Goal: Task Accomplishment & Management: Use online tool/utility

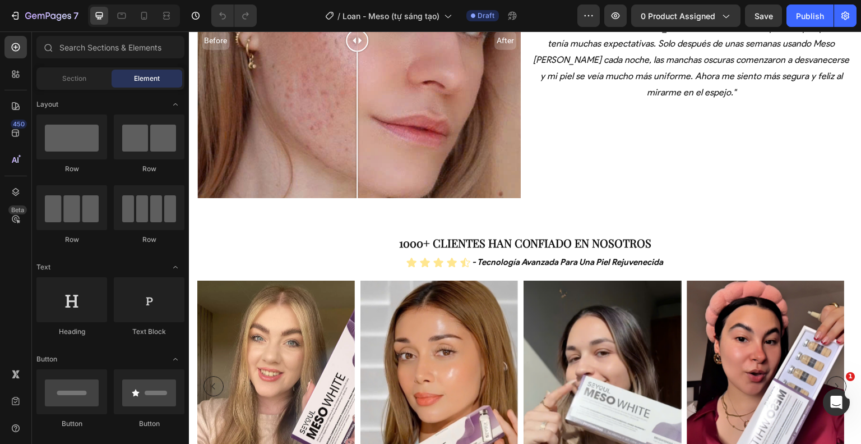
scroll to position [2202, 0]
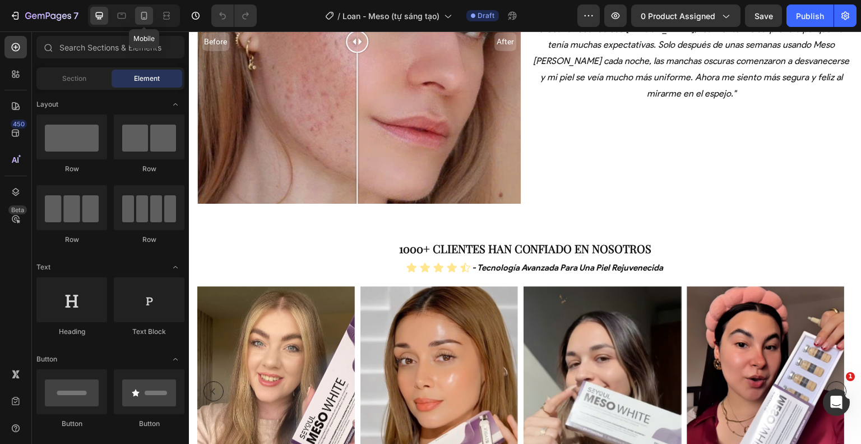
click at [150, 15] on div at bounding box center [144, 16] width 18 height 18
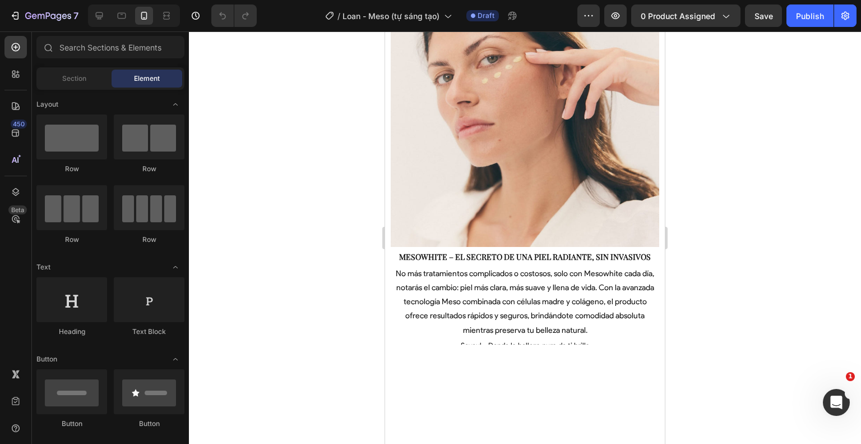
scroll to position [1054, 0]
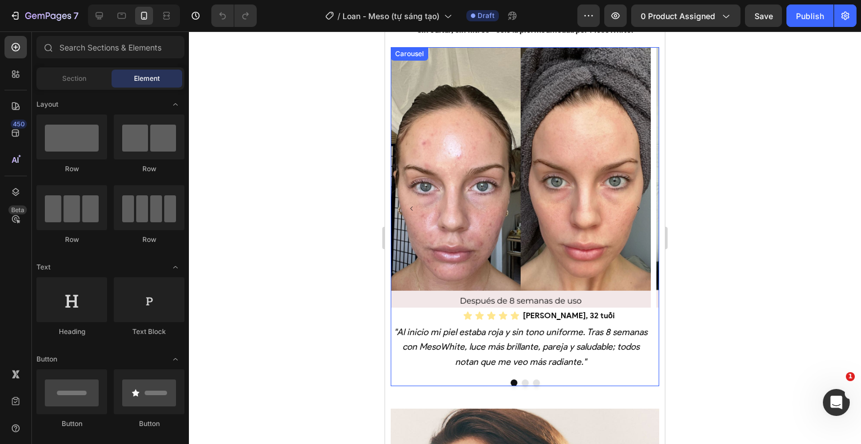
click at [635, 206] on icon "Carousel Next Arrow" at bounding box center [638, 208] width 6 height 6
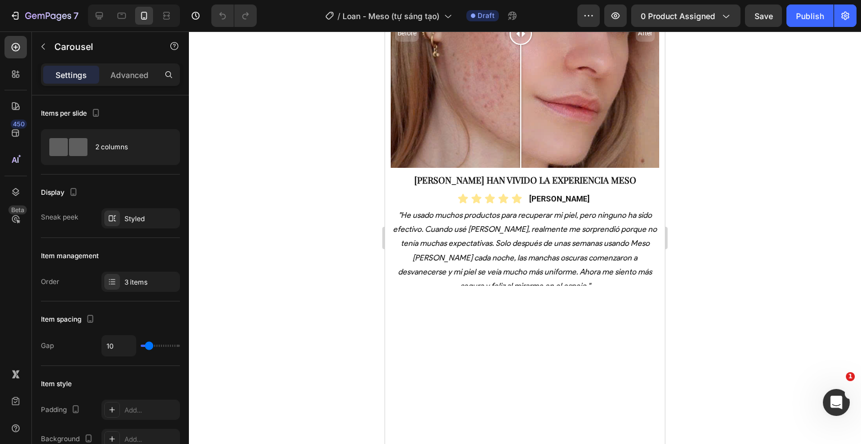
scroll to position [2067, 0]
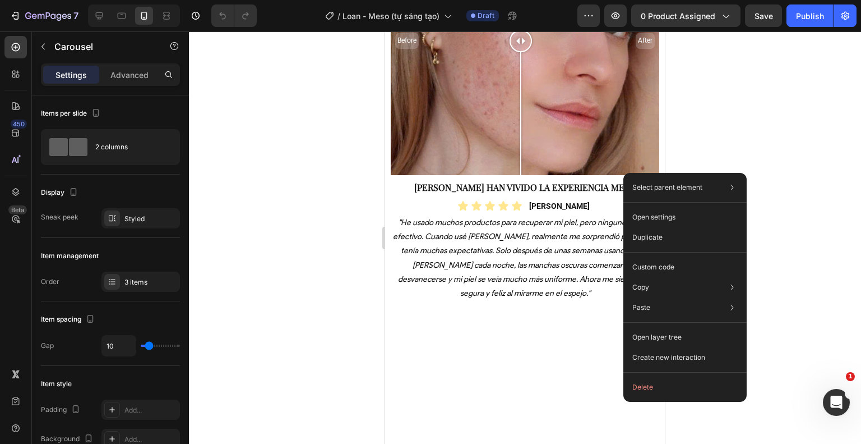
click at [624, 173] on div "Select parent element Row 1 col Row 1 col Row 1 col Carousel Open settings Dupl…" at bounding box center [685, 287] width 123 height 229
drag, startPoint x: 238, startPoint y: 141, endPoint x: 624, endPoint y: 173, distance: 386.5
click at [624, 173] on div "Select parent element Row 1 col Row 1 col Row 1 col Carousel Open settings Dupl…" at bounding box center [685, 287] width 123 height 229
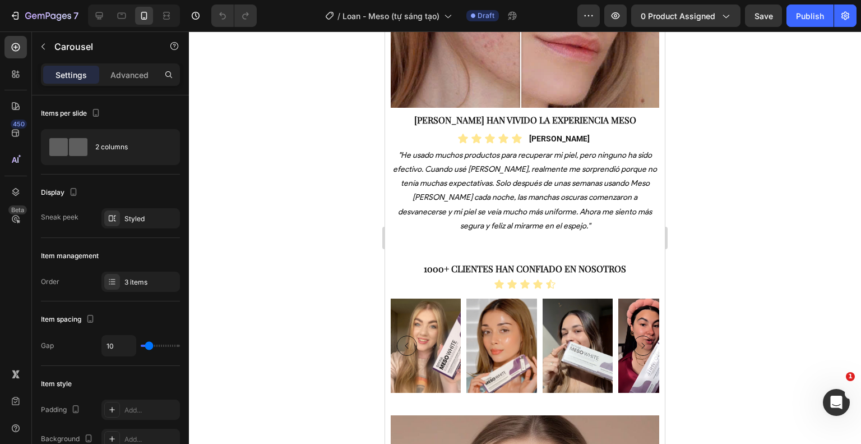
scroll to position [2574, 0]
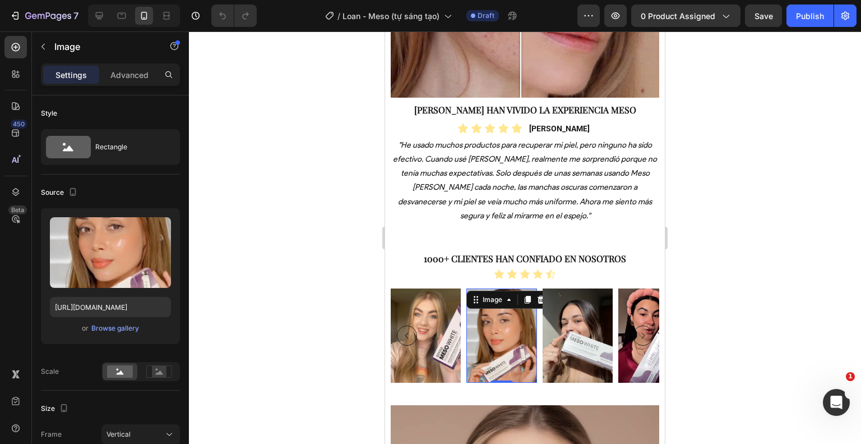
click at [517, 335] on img at bounding box center [502, 335] width 70 height 94
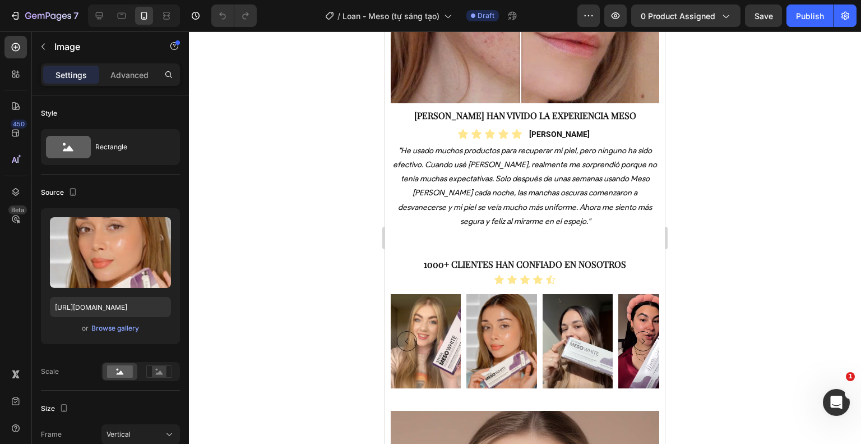
scroll to position [2569, 0]
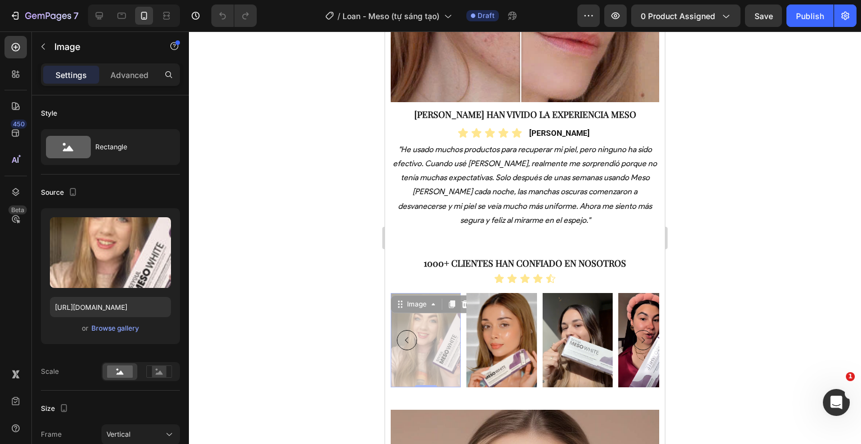
drag, startPoint x: 460, startPoint y: 349, endPoint x: 574, endPoint y: 359, distance: 114.3
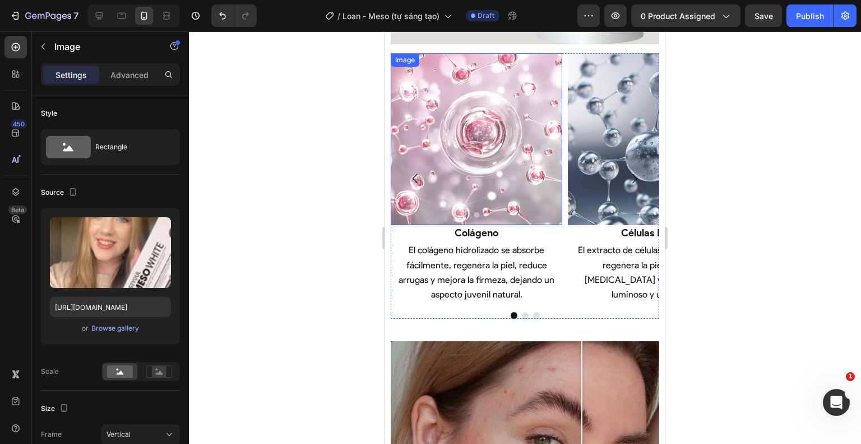
scroll to position [2082, 0]
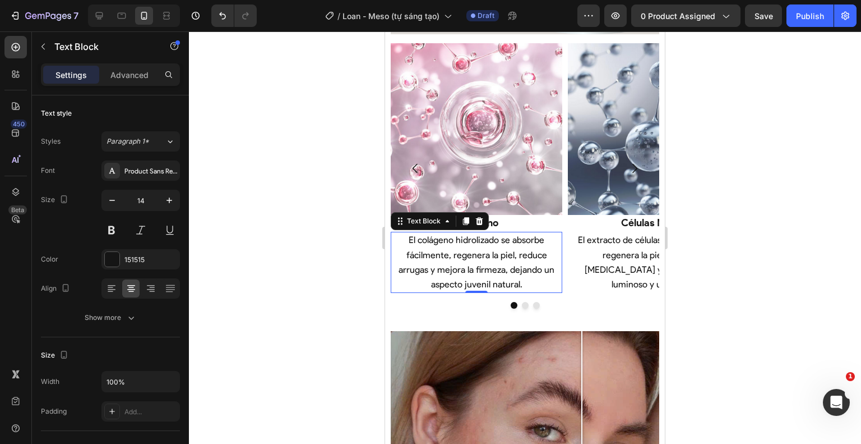
click at [503, 242] on span "El colágeno hidrolizado se absorbe fácilmente, regenera la piel, reduce arrugas…" at bounding box center [477, 261] width 156 height 55
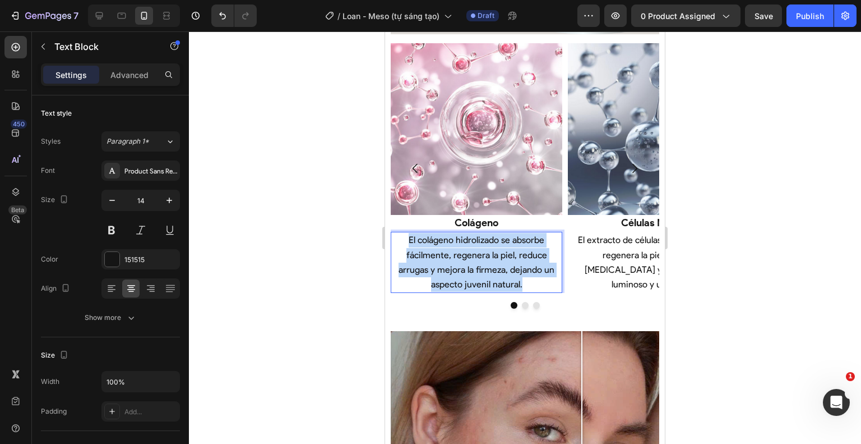
click at [503, 242] on span "El colágeno hidrolizado se absorbe fácilmente, regenera la piel, reduce arrugas…" at bounding box center [477, 261] width 156 height 55
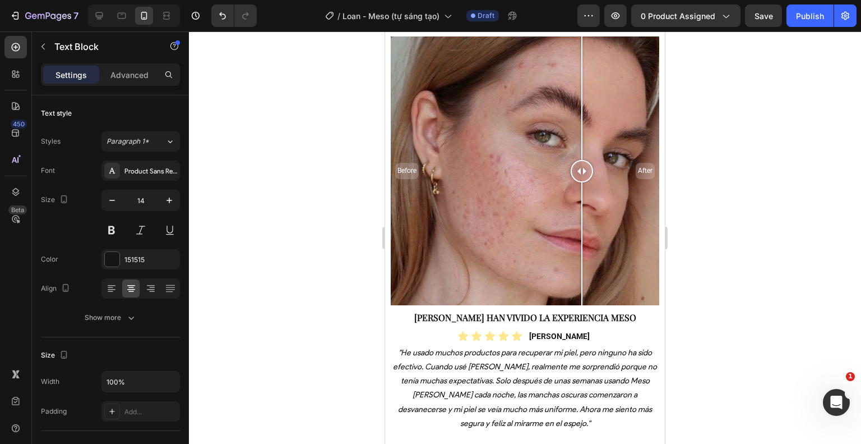
scroll to position [2403, 0]
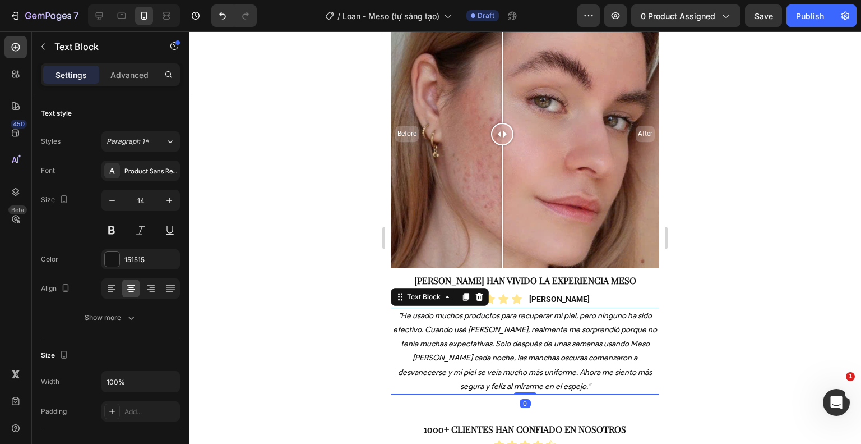
click at [458, 356] on p ""He usado muchos productos para recuperar mi piel, pero ninguno ha sido efectiv…" at bounding box center [525, 350] width 266 height 85
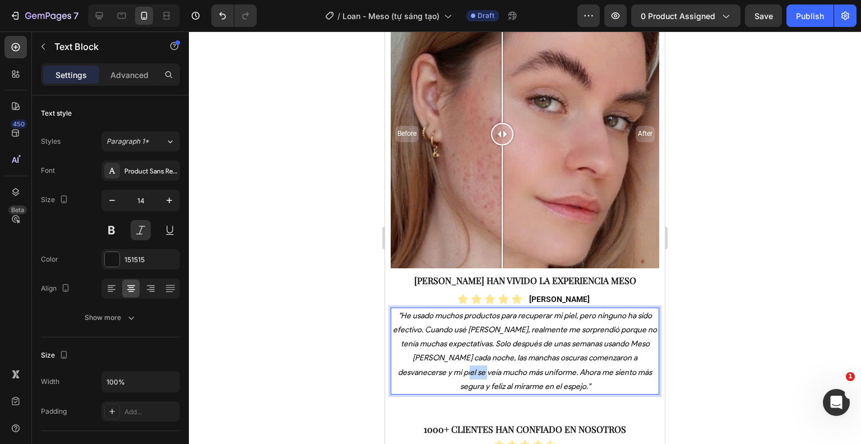
click at [458, 356] on p ""He usado muchos productos para recuperar mi piel, pero ninguno ha sido efectiv…" at bounding box center [525, 350] width 266 height 85
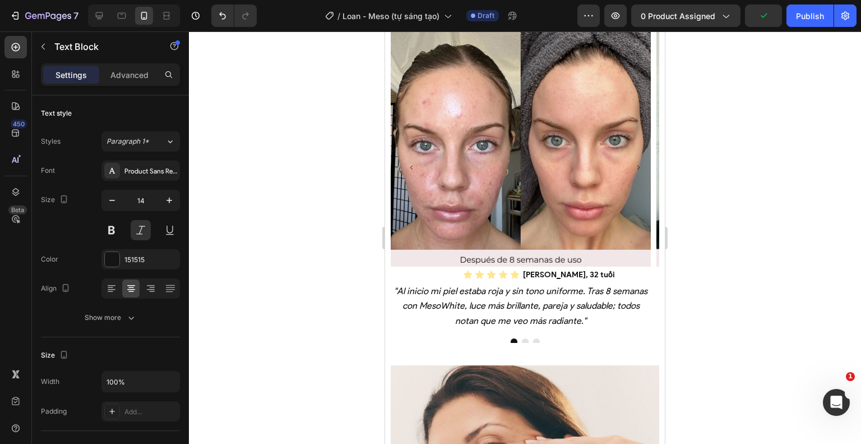
scroll to position [1094, 0]
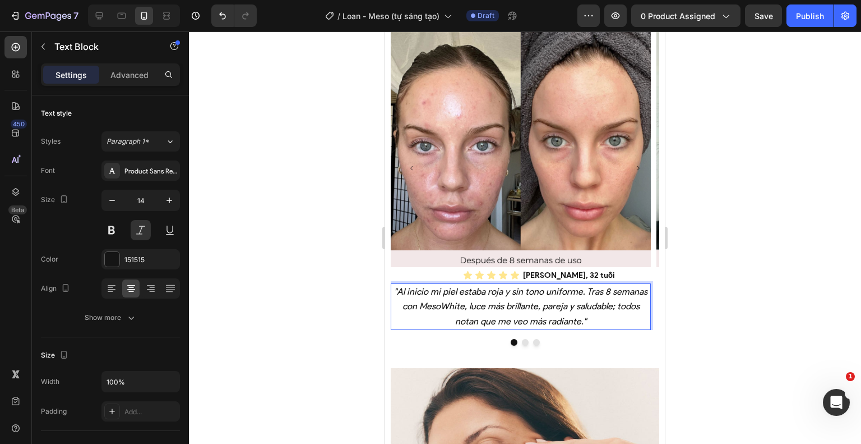
click at [469, 289] on span ""Al inicio mi piel estaba roja y sin tono uniforme. Tras 8 semanas con MesoWhit…" at bounding box center [520, 306] width 253 height 40
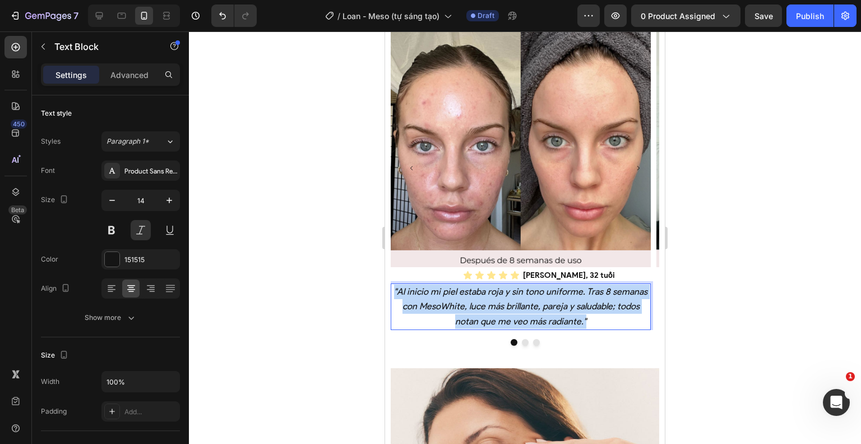
click at [469, 289] on span ""Al inicio mi piel estaba roja y sin tono uniforme. Tras 8 semanas con MesoWhit…" at bounding box center [520, 306] width 253 height 40
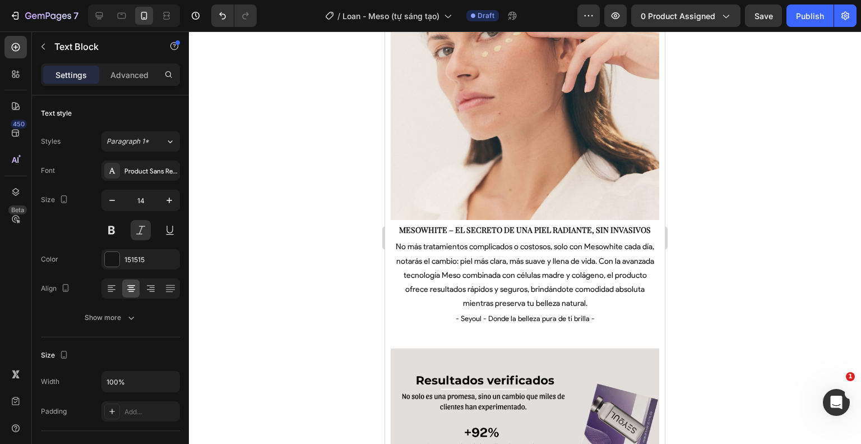
scroll to position [1509, 0]
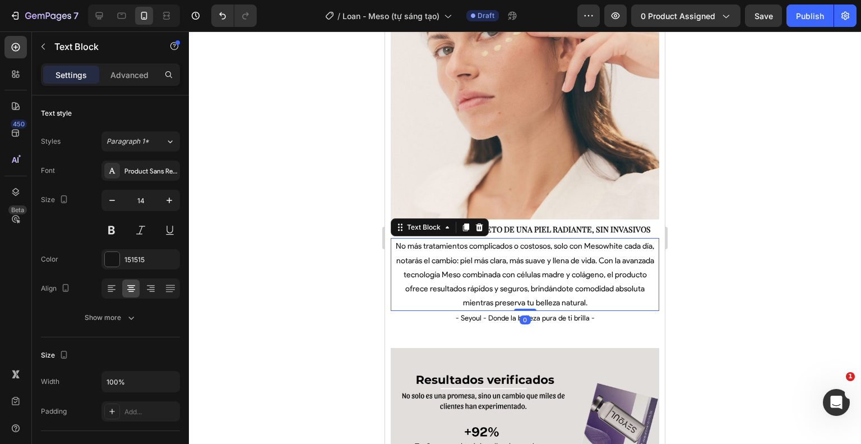
click at [496, 293] on span "No más tratamientos complicados o costosos, solo con Mesowhite cada día, notará…" at bounding box center [525, 274] width 258 height 66
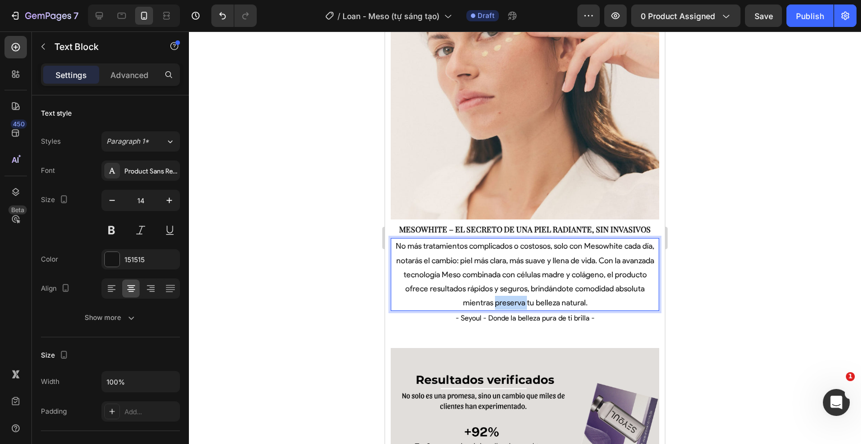
click at [496, 293] on span "No más tratamientos complicados o costosos, solo con Mesowhite cada día, notará…" at bounding box center [525, 274] width 258 height 66
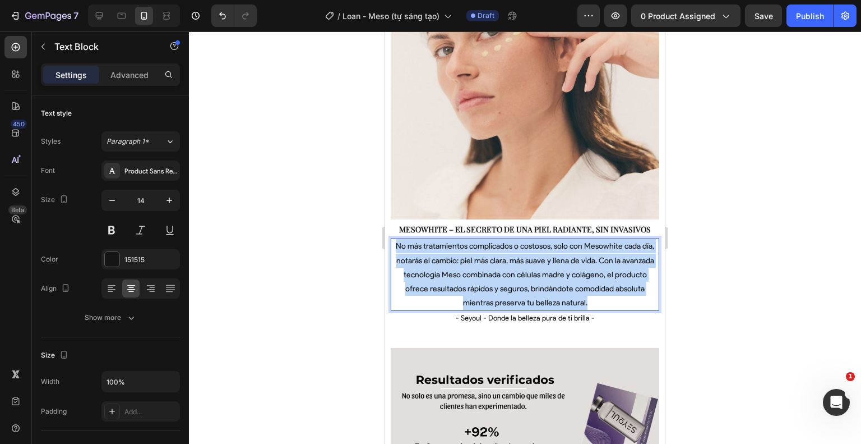
click at [496, 293] on span "No más tratamientos complicados o costosos, solo con Mesowhite cada día, notará…" at bounding box center [525, 274] width 258 height 66
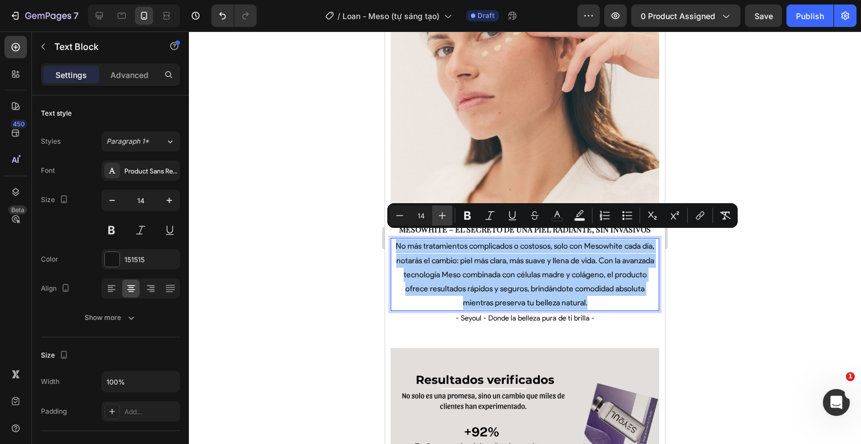
click at [440, 219] on icon "Editor contextual toolbar" at bounding box center [442, 215] width 11 height 11
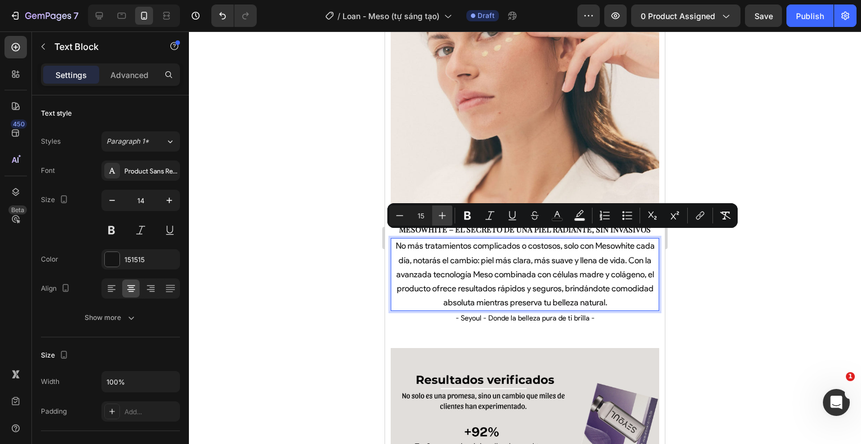
click at [440, 219] on icon "Editor contextual toolbar" at bounding box center [442, 215] width 11 height 11
type input "16"
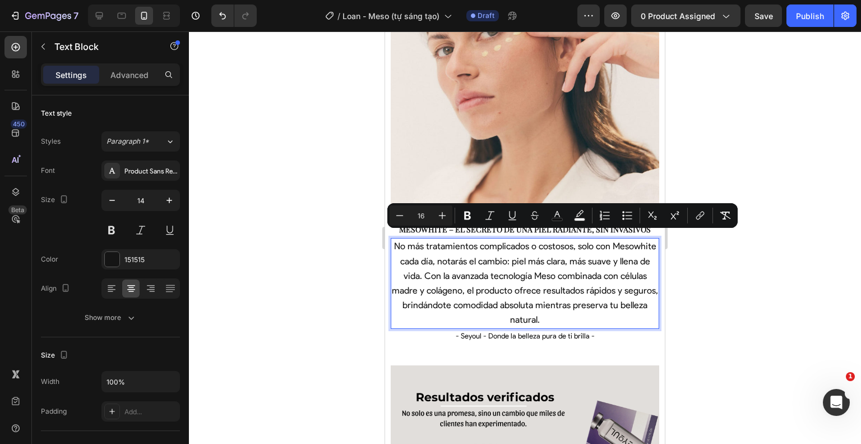
click at [677, 331] on div at bounding box center [525, 237] width 672 height 412
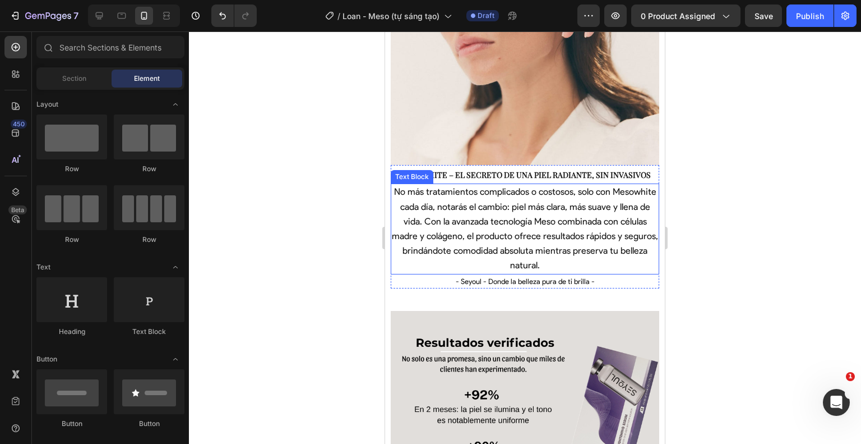
scroll to position [1527, 0]
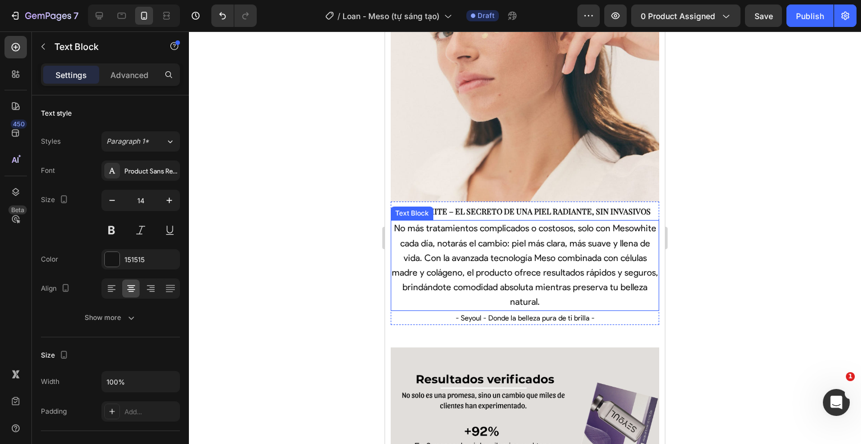
click at [587, 269] on p "No más tratamientos complicados o costosos, solo con Mesowhite cada día, notará…" at bounding box center [525, 265] width 266 height 88
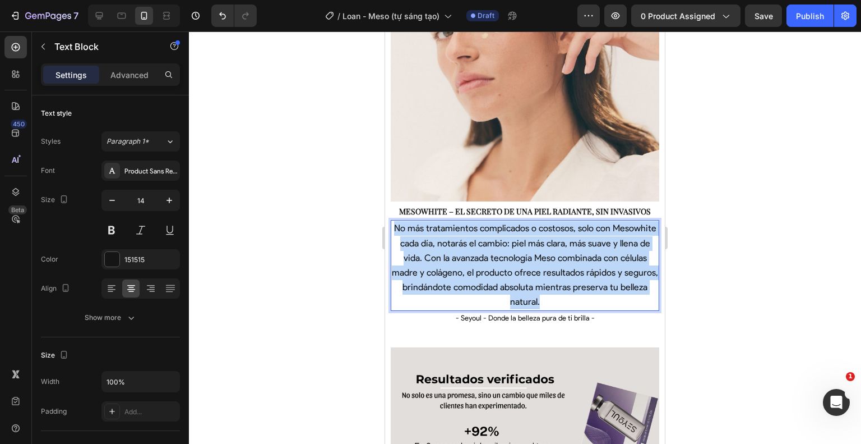
click at [587, 269] on p "No más tratamientos complicados o costosos, solo con Mesowhite cada día, notará…" at bounding box center [525, 265] width 266 height 88
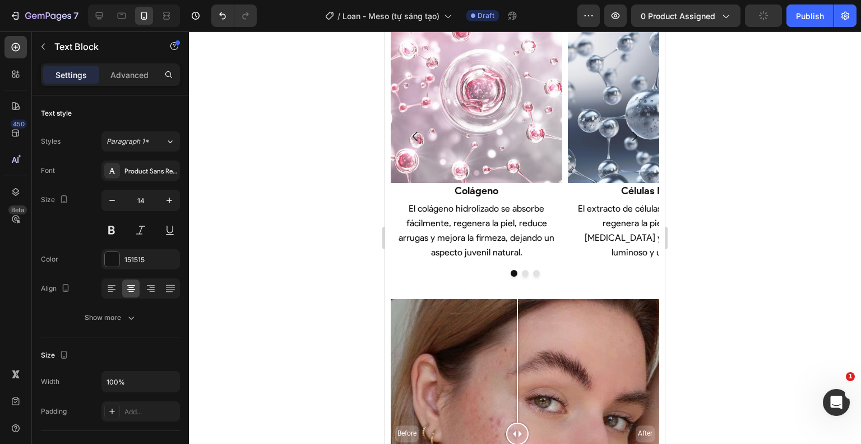
scroll to position [2194, 0]
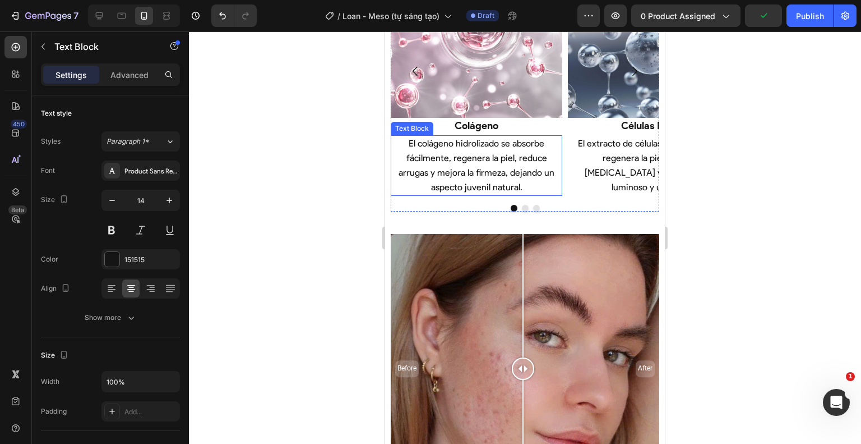
click at [464, 150] on span "El colágeno hidrolizado se absorbe fácilmente, regenera la piel, reduce arrugas…" at bounding box center [477, 165] width 156 height 55
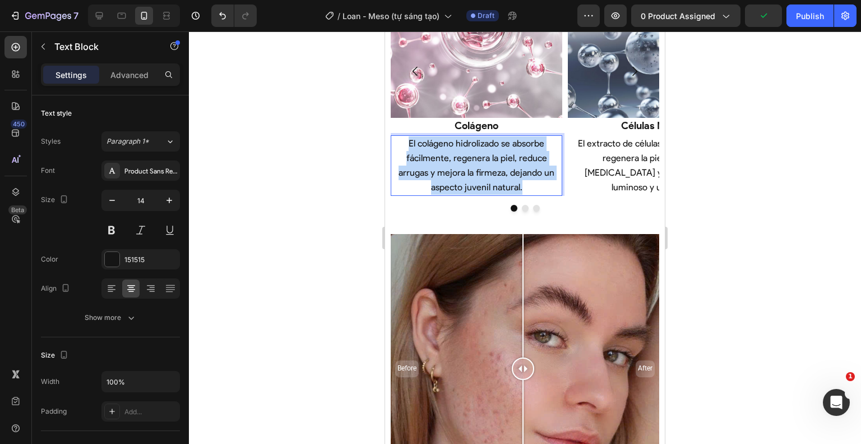
click at [464, 150] on span "El colágeno hidrolizado se absorbe fácilmente, regenera la piel, reduce arrugas…" at bounding box center [477, 165] width 156 height 55
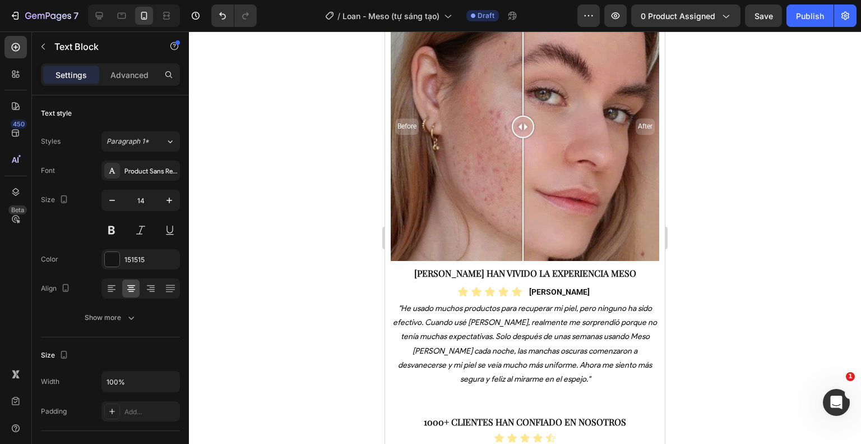
scroll to position [2431, 0]
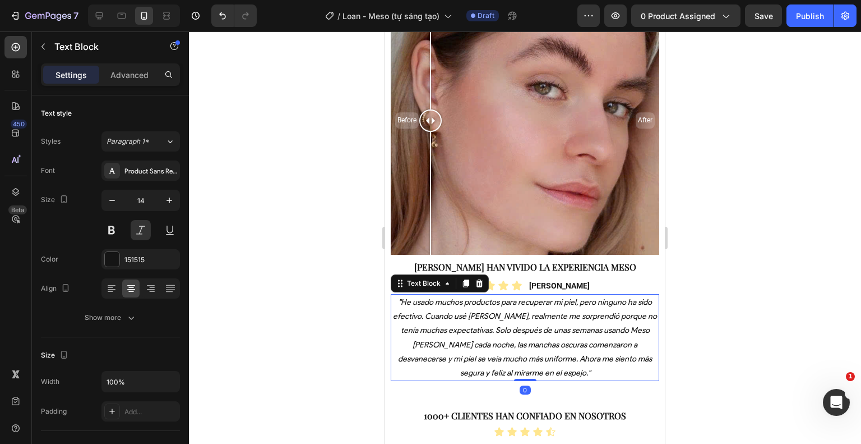
click at [456, 345] on span ""He usado muchos productos para recuperar mi piel, pero ninguno ha sido efectiv…" at bounding box center [525, 337] width 264 height 80
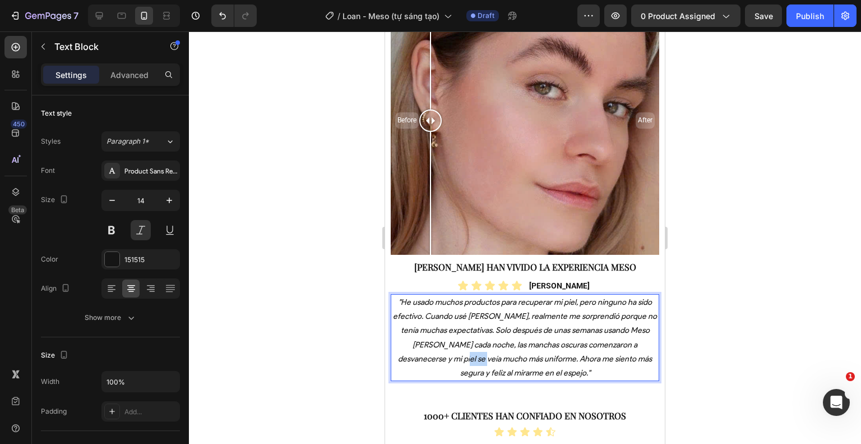
click at [456, 345] on span ""He usado muchos productos para recuperar mi piel, pero ninguno ha sido efectiv…" at bounding box center [525, 337] width 264 height 80
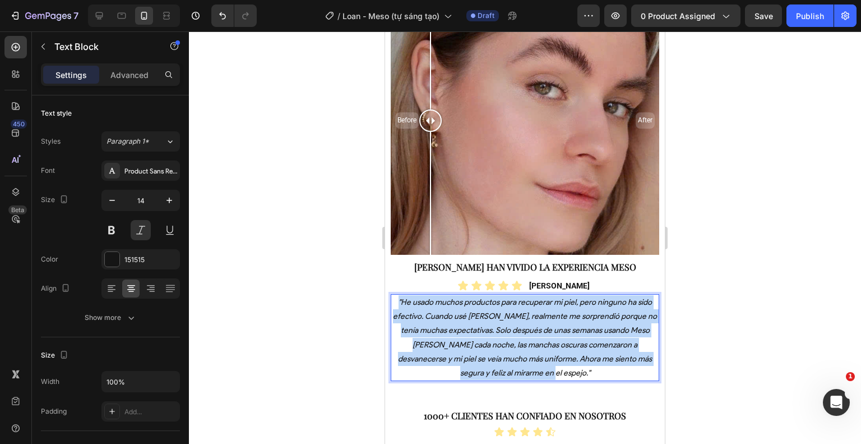
click at [456, 345] on span ""He usado muchos productos para recuperar mi piel, pero ninguno ha sido efectiv…" at bounding box center [525, 337] width 264 height 80
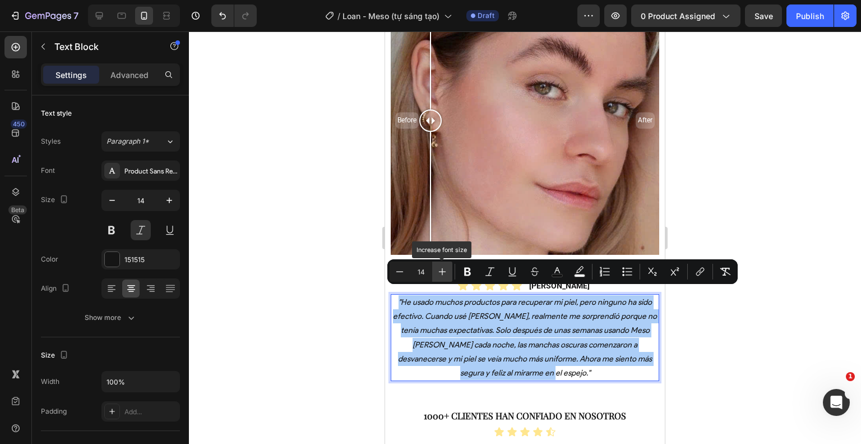
click at [443, 271] on icon "Editor contextual toolbar" at bounding box center [442, 271] width 11 height 11
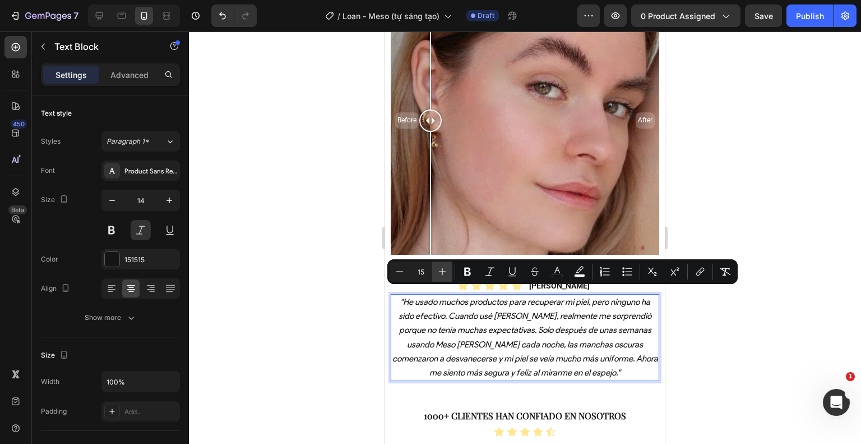
click at [443, 271] on icon "Editor contextual toolbar" at bounding box center [442, 271] width 11 height 11
type input "16"
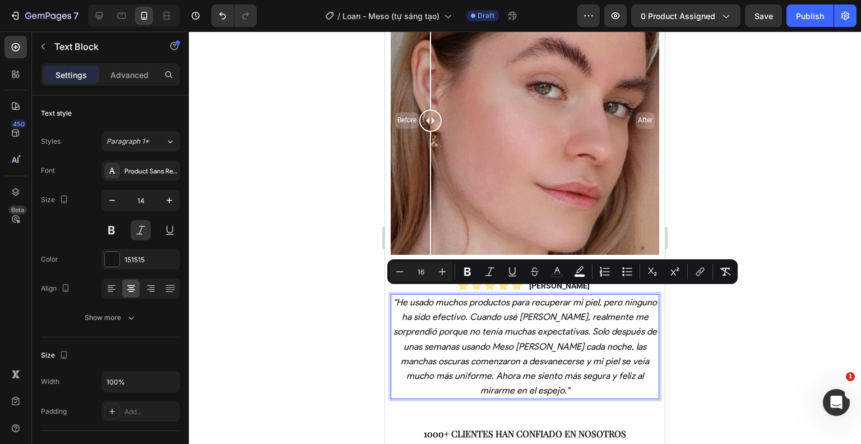
click at [733, 385] on div at bounding box center [525, 237] width 672 height 412
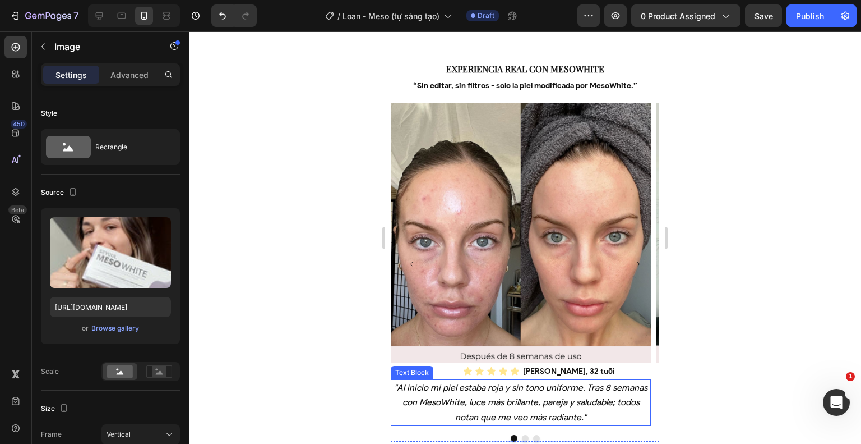
scroll to position [1002, 0]
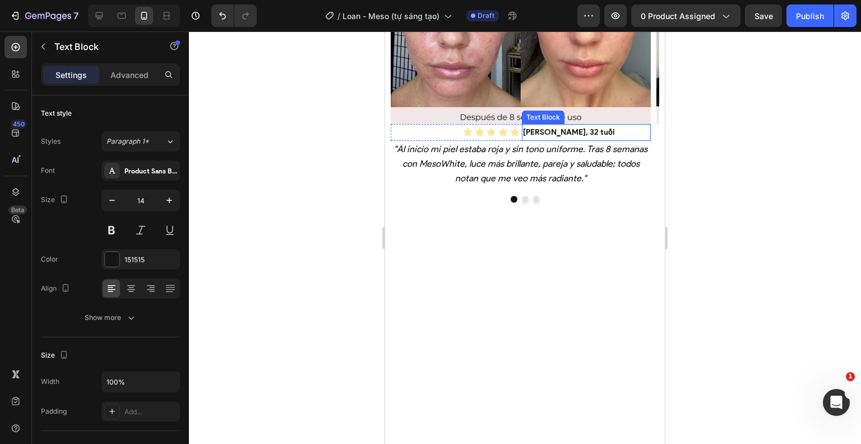
click at [567, 137] on strong "[PERSON_NAME], 32 tuổi" at bounding box center [569, 132] width 92 height 10
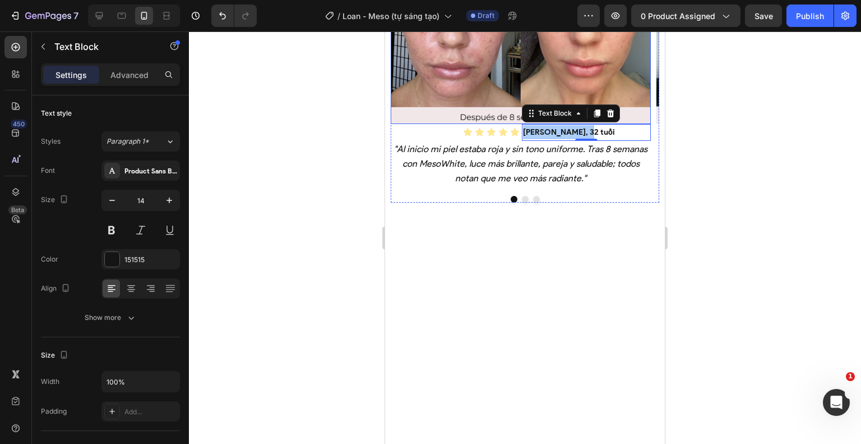
drag, startPoint x: 1150, startPoint y: 435, endPoint x: 538, endPoint y: 313, distance: 623.6
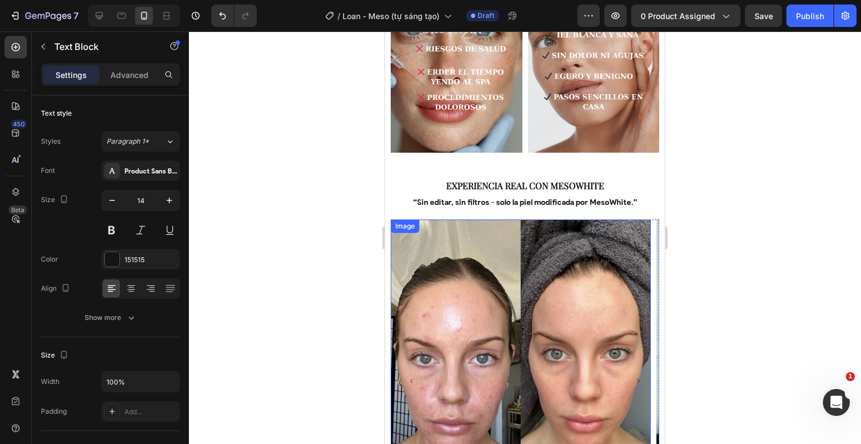
scroll to position [880, 0]
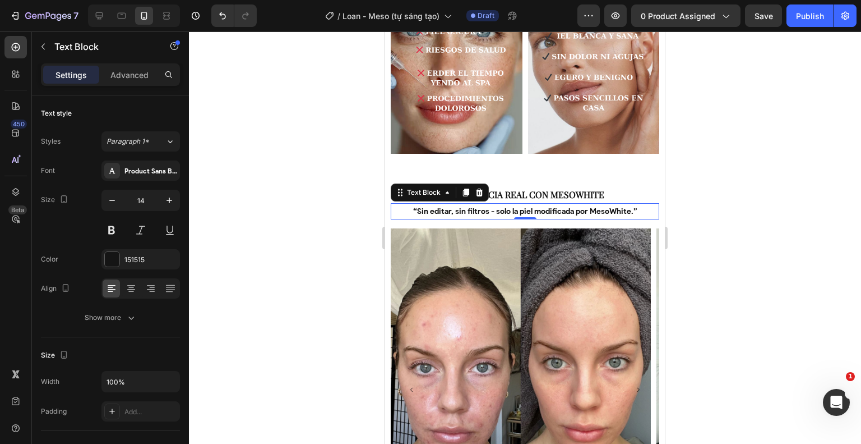
click at [458, 206] on span "“Sin editar, sin filtros - solo la piel modificada por MesoWhite.”" at bounding box center [525, 211] width 224 height 10
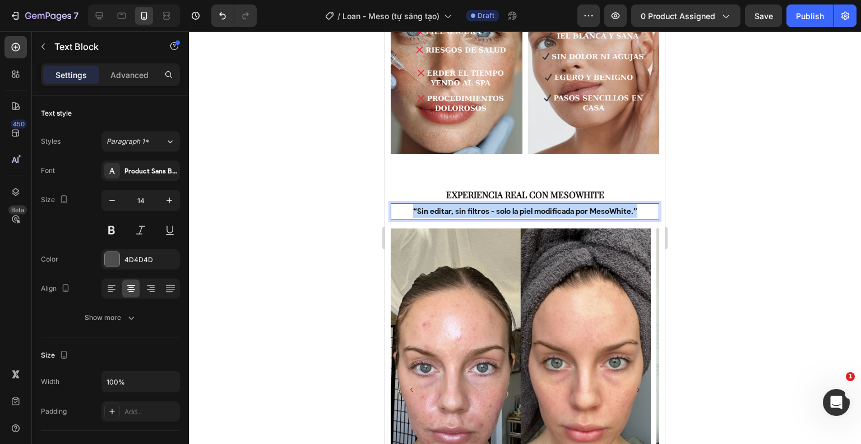
click at [458, 206] on span "“Sin editar, sin filtros - solo la piel modificada por MesoWhite.”" at bounding box center [525, 211] width 224 height 10
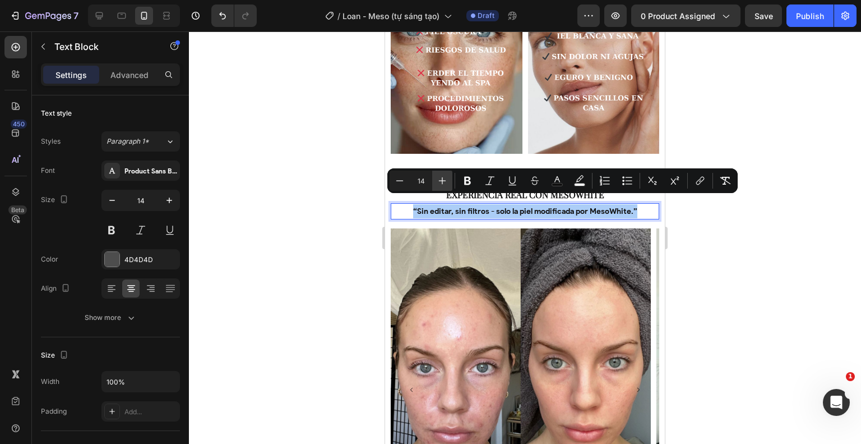
click at [439, 173] on button "Plus" at bounding box center [442, 180] width 20 height 20
type input "16"
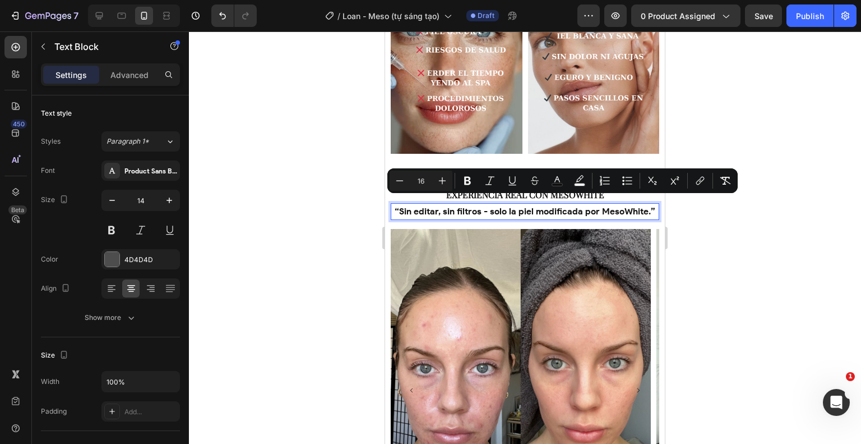
click at [681, 302] on div at bounding box center [525, 237] width 672 height 412
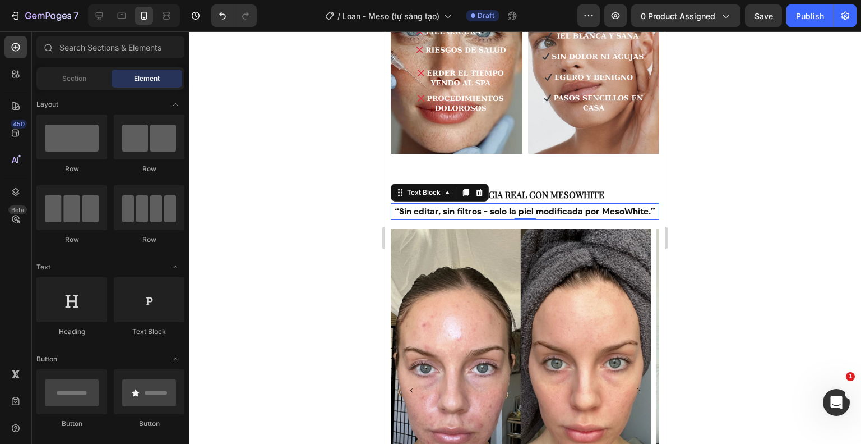
click at [567, 206] on span "“Sin editar, sin filtros - solo la piel modificada por MesoWhite.”" at bounding box center [525, 211] width 261 height 11
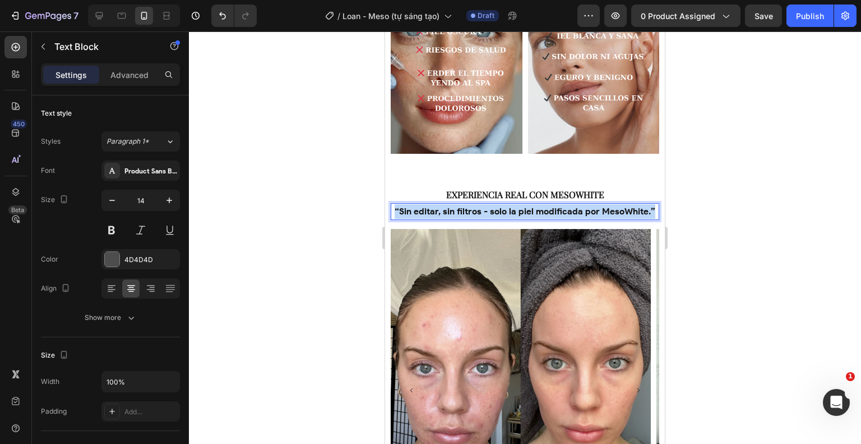
click at [567, 206] on span "“Sin editar, sin filtros - solo la piel modificada por MesoWhite.”" at bounding box center [525, 211] width 261 height 11
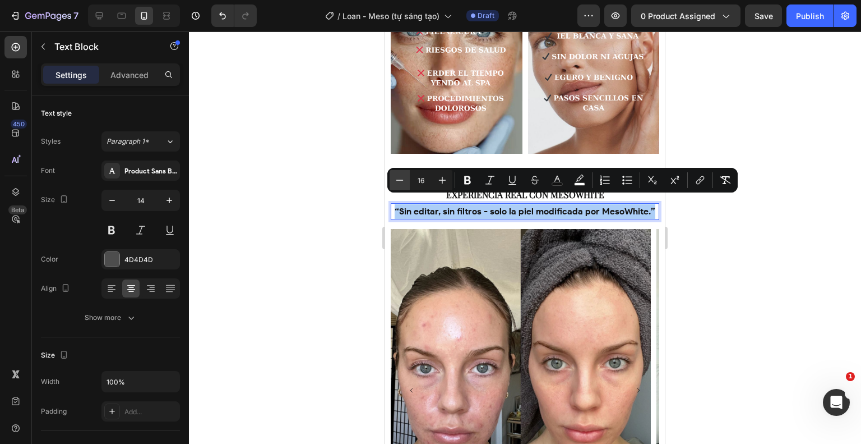
click at [400, 179] on icon "Editor contextual toolbar" at bounding box center [399, 179] width 7 height 1
type input "14"
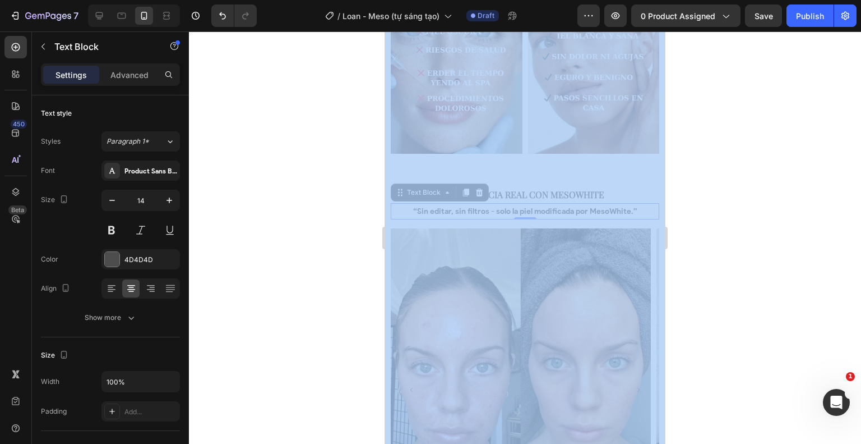
drag, startPoint x: 1219, startPoint y: 348, endPoint x: 596, endPoint y: 210, distance: 638.2
click at [709, 243] on div at bounding box center [525, 237] width 672 height 412
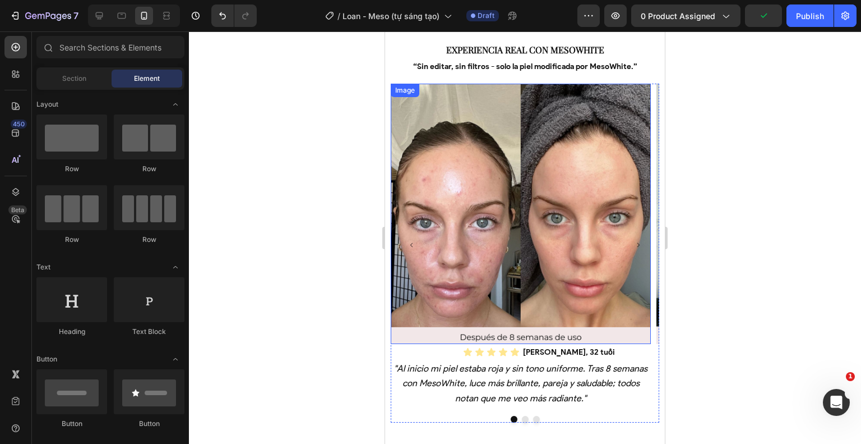
scroll to position [1020, 0]
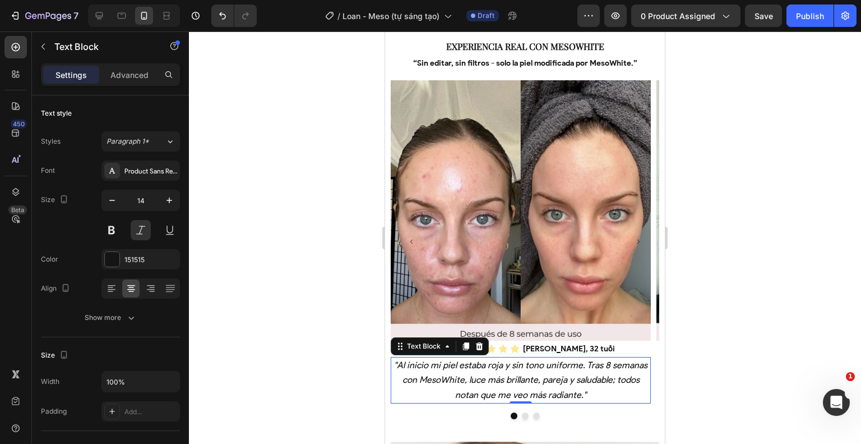
click at [492, 382] on span ""Al inicio mi piel estaba roja y sin tono uniforme. Tras 8 semanas con MesoWhit…" at bounding box center [520, 379] width 253 height 40
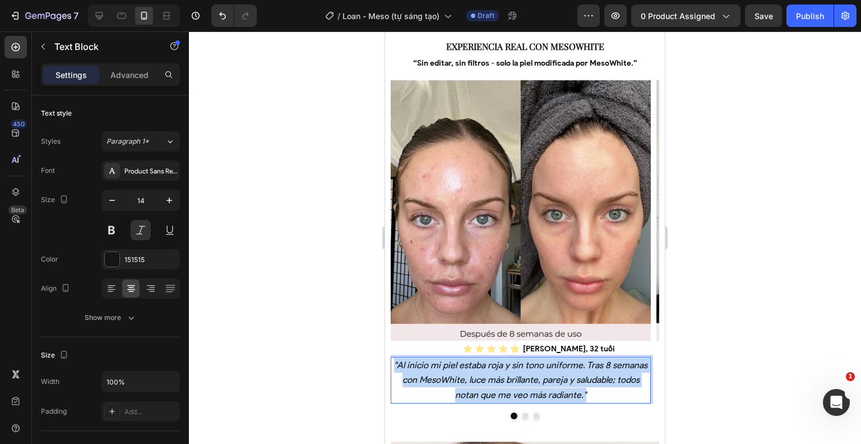
click at [492, 382] on span ""Al inicio mi piel estaba roja y sin tono uniforme. Tras 8 semanas con MesoWhit…" at bounding box center [520, 379] width 253 height 40
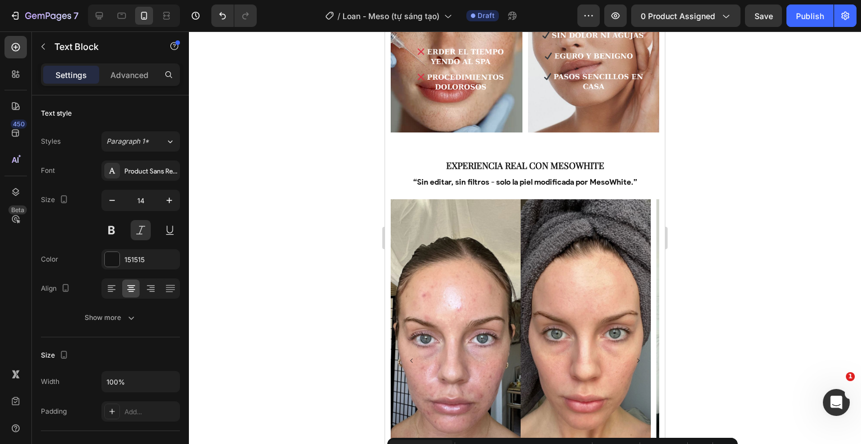
scroll to position [893, 0]
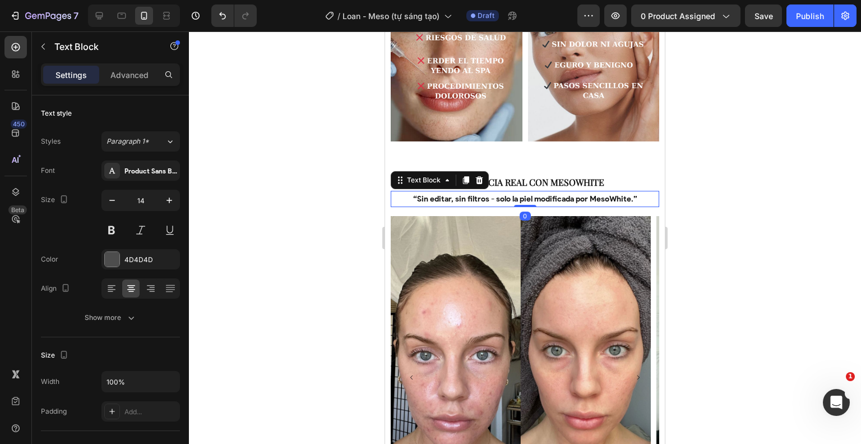
click at [521, 198] on div "“Sin editar, sin filtros - solo la piel modificada por MesoWhite.” Text Block 0" at bounding box center [525, 199] width 269 height 16
click at [521, 205] on div at bounding box center [525, 206] width 22 height 2
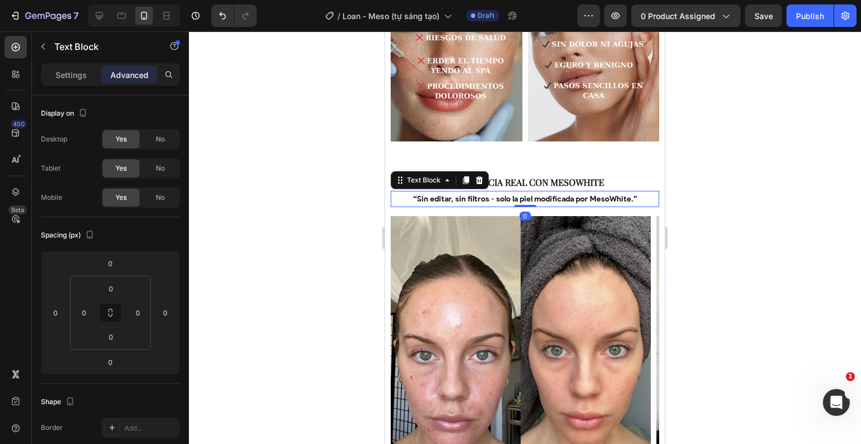
click at [521, 205] on div at bounding box center [525, 206] width 22 height 2
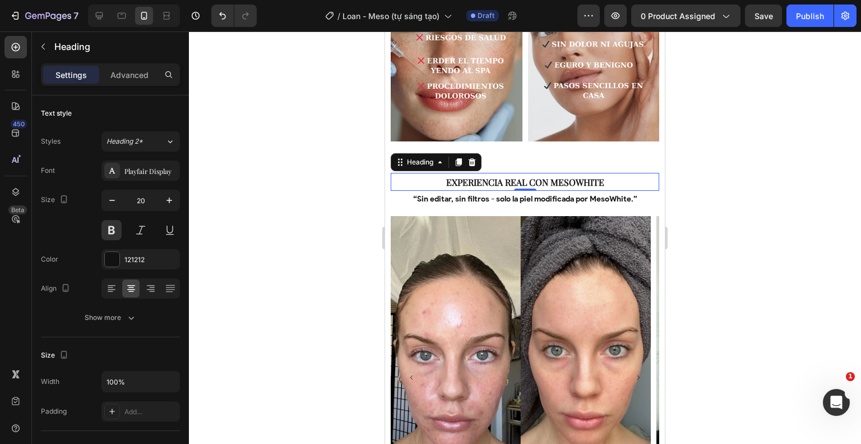
click at [566, 176] on span "Experiencia real con MesoWhite" at bounding box center [525, 182] width 158 height 12
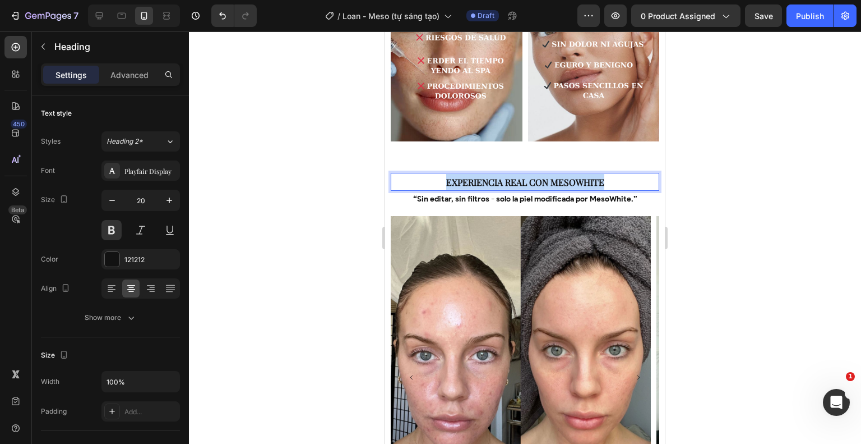
click at [566, 176] on span "Experiencia real con MesoWhite" at bounding box center [525, 182] width 158 height 12
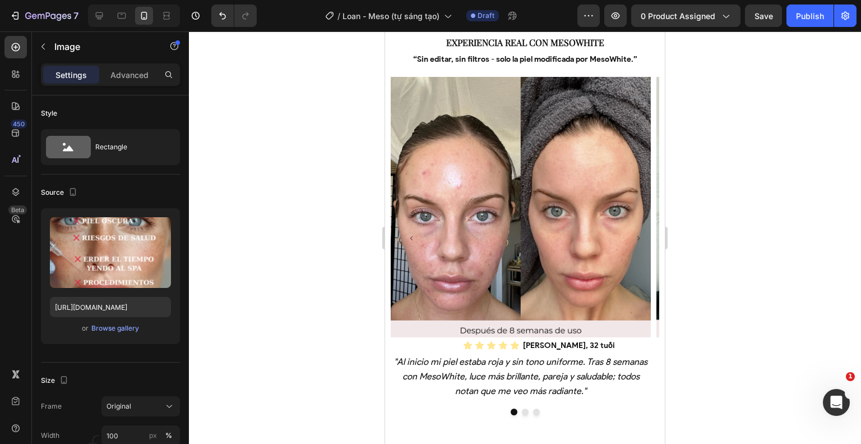
scroll to position [718, 0]
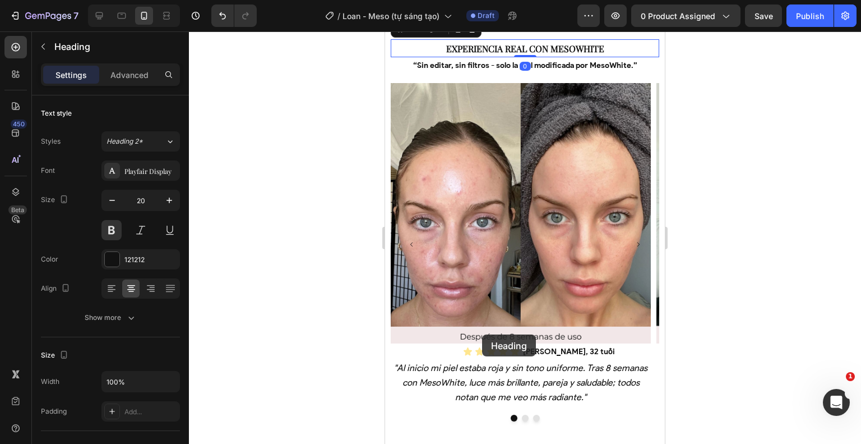
drag, startPoint x: 422, startPoint y: 343, endPoint x: 486, endPoint y: 334, distance: 64.5
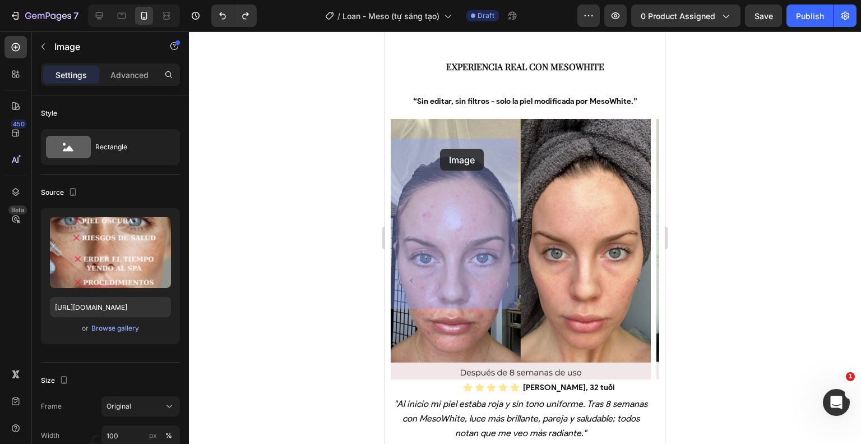
drag, startPoint x: 399, startPoint y: 147, endPoint x: 510, endPoint y: 165, distance: 112.4
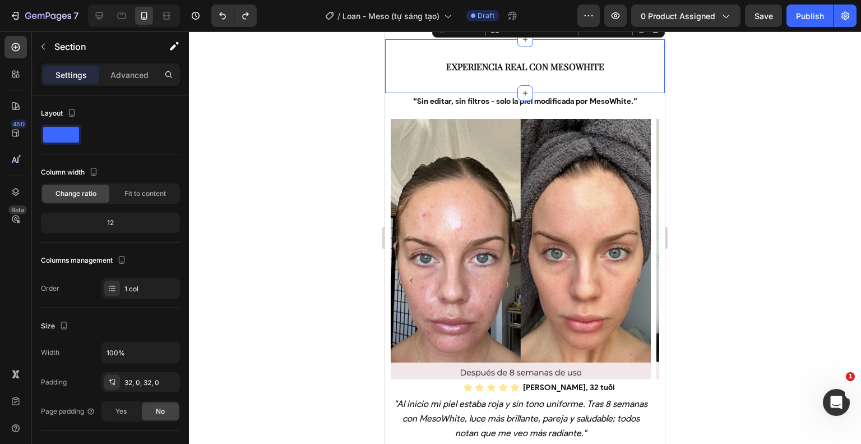
click at [759, 386] on div at bounding box center [525, 237] width 672 height 412
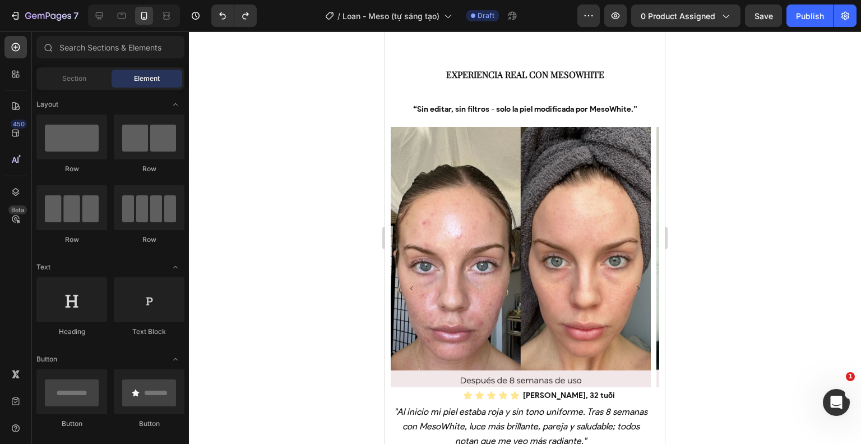
scroll to position [740, 0]
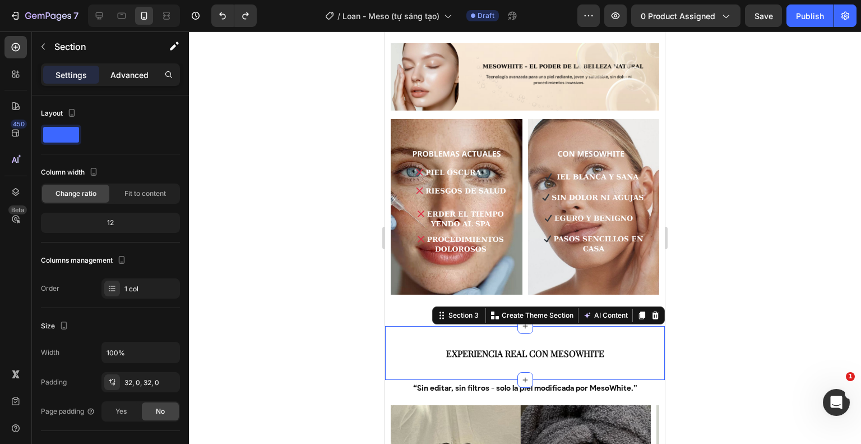
click at [123, 67] on div "Advanced" at bounding box center [129, 75] width 56 height 18
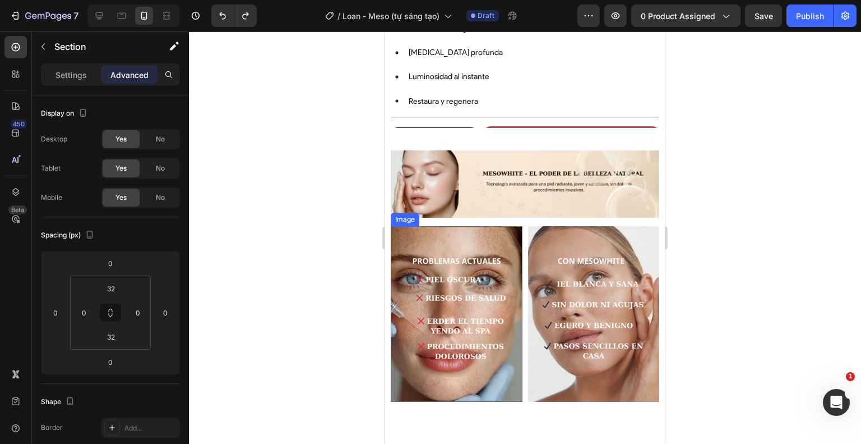
scroll to position [693, 0]
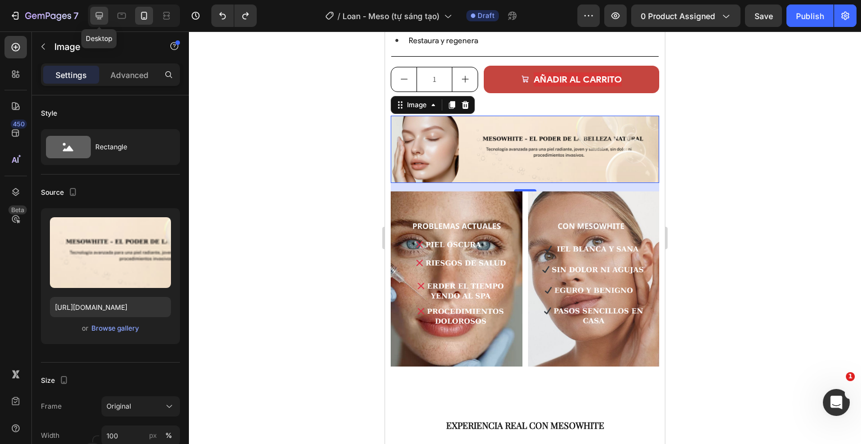
click at [97, 15] on icon at bounding box center [99, 15] width 7 height 7
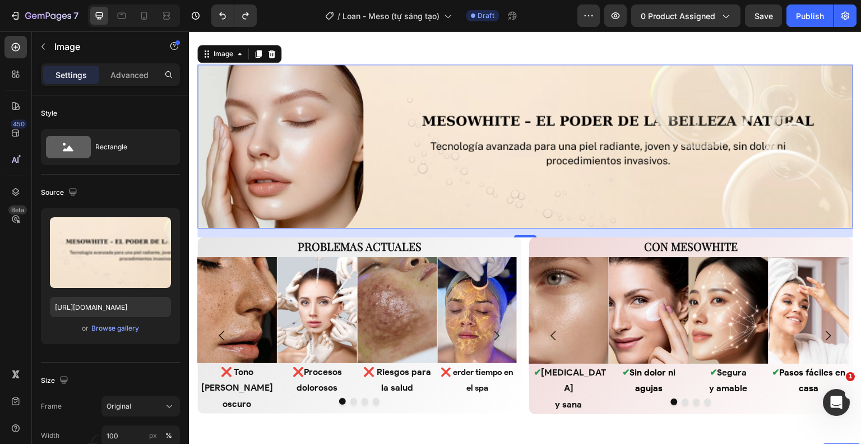
scroll to position [427, 0]
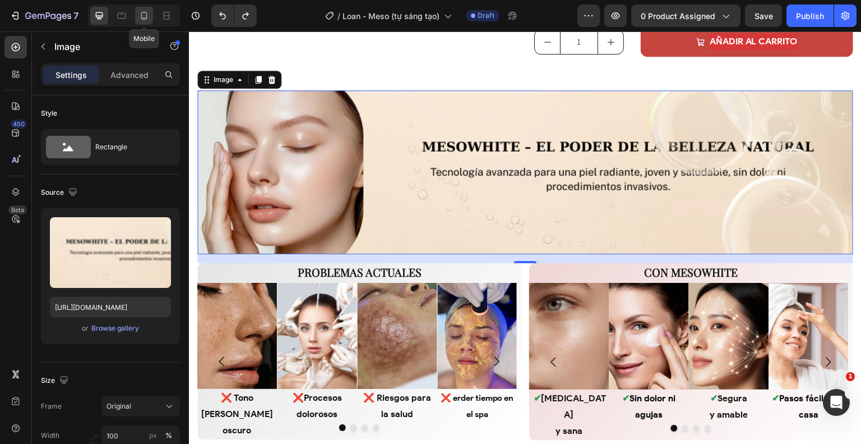
click at [153, 13] on div at bounding box center [144, 16] width 18 height 18
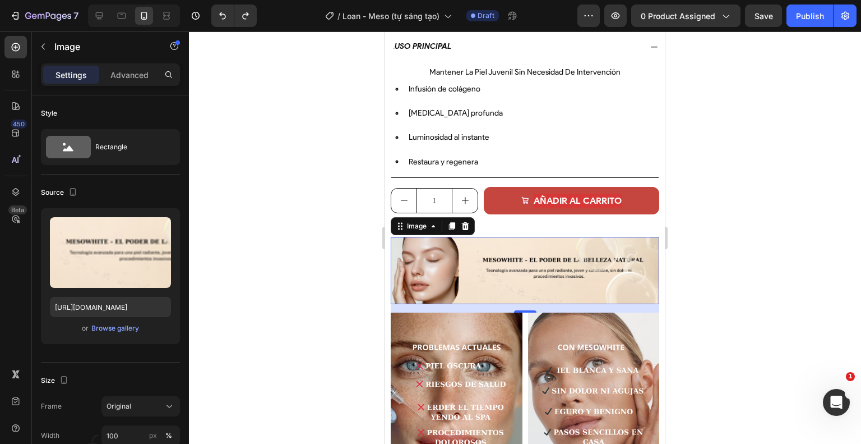
scroll to position [712, 0]
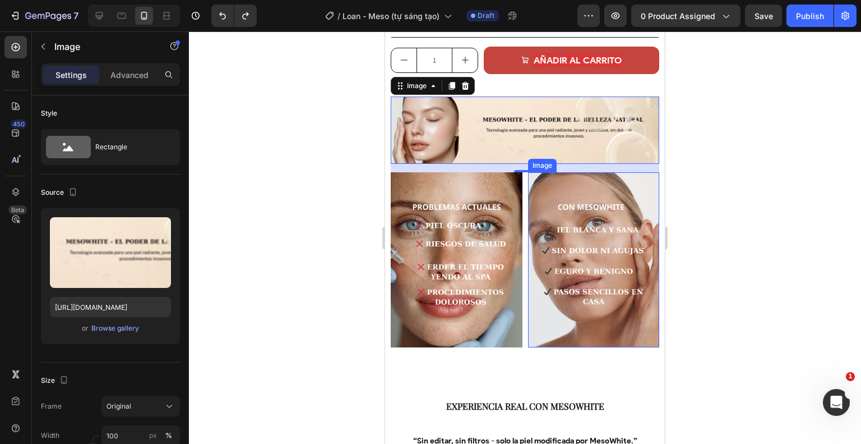
click at [761, 177] on div at bounding box center [525, 237] width 672 height 412
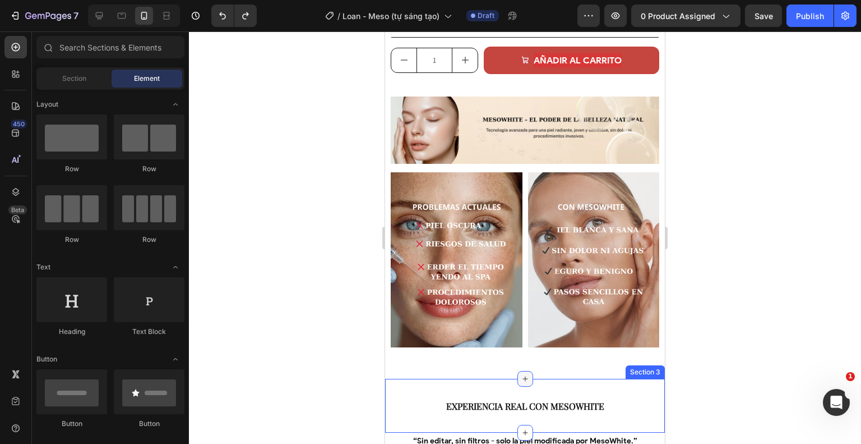
click at [518, 371] on div at bounding box center [526, 379] width 16 height 16
click at [740, 362] on div at bounding box center [525, 237] width 672 height 412
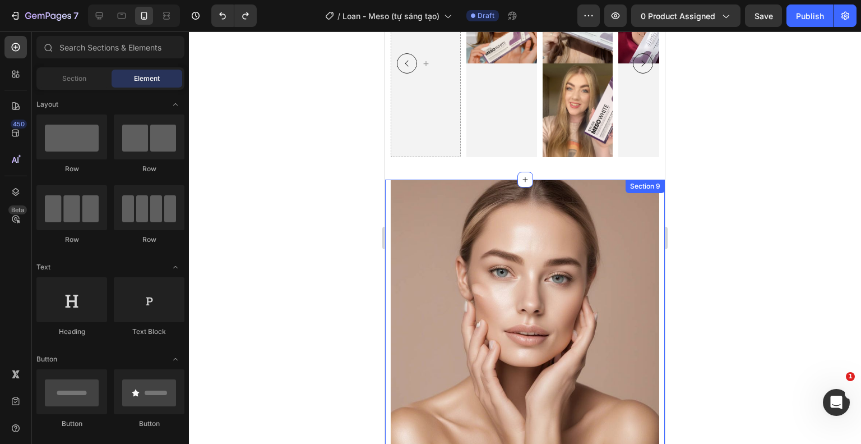
scroll to position [2962, 0]
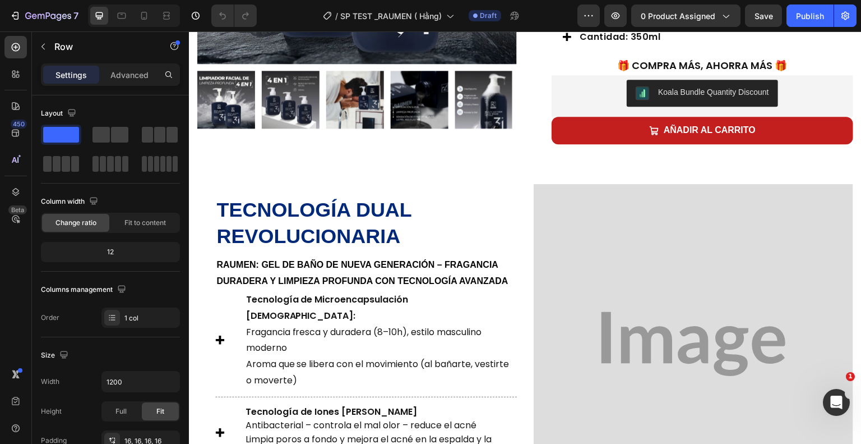
scroll to position [354, 0]
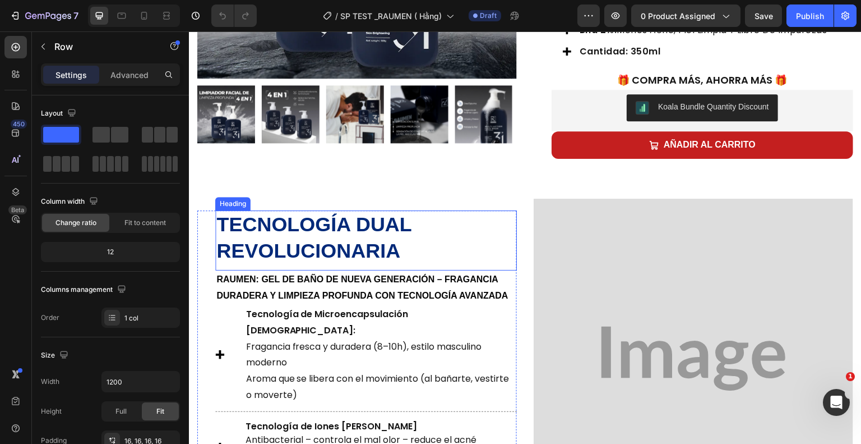
click at [368, 250] on strong "Tecnología dual revolucionaria" at bounding box center [313, 237] width 195 height 49
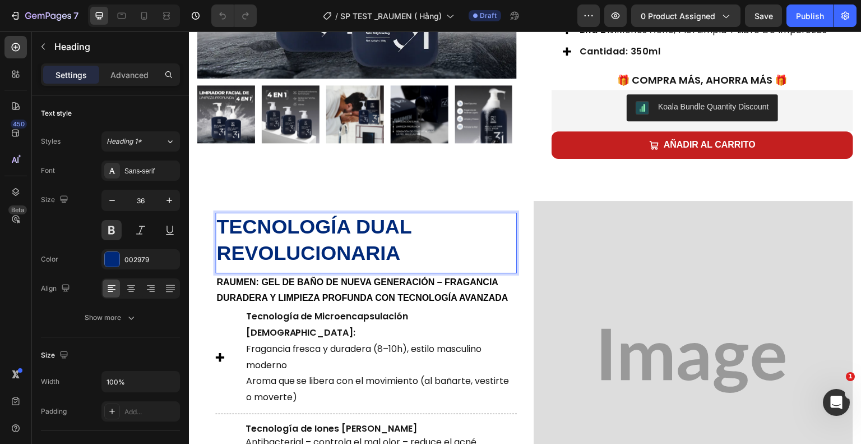
click at [403, 258] on h2 "Tecnología dual revolucionaria" at bounding box center [366, 240] width 302 height 55
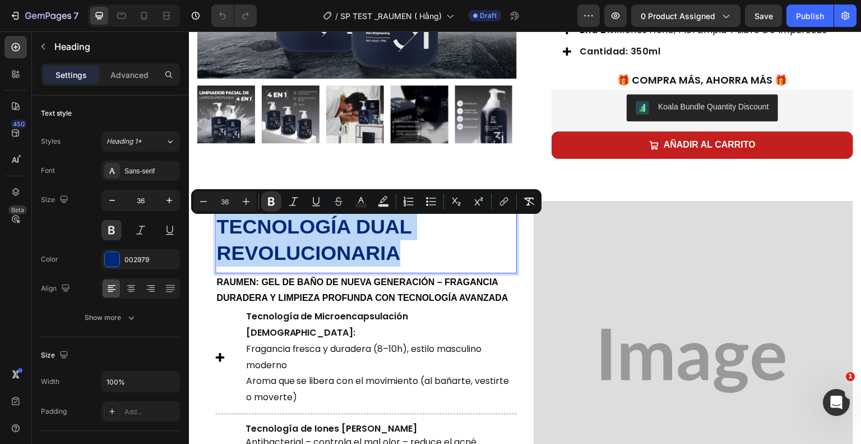
drag, startPoint x: 403, startPoint y: 258, endPoint x: 218, endPoint y: 234, distance: 187.2
click at [218, 234] on p "Tecnología dual revolucionaria" at bounding box center [365, 240] width 299 height 53
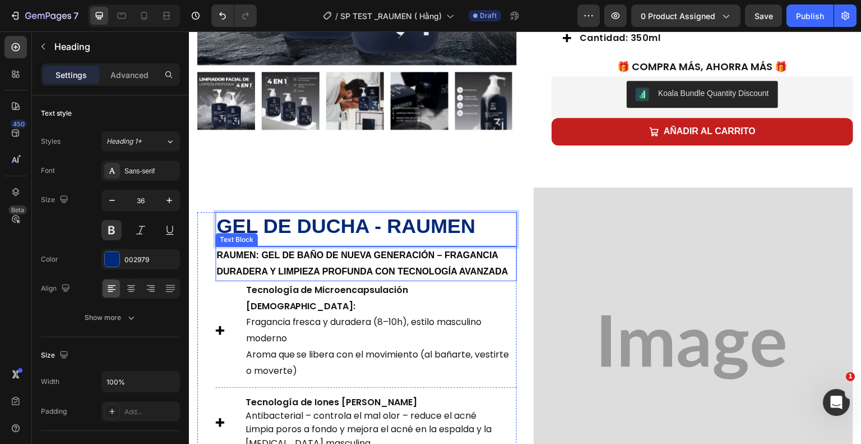
click at [376, 274] on strong "RAUMen: Gel de baño de nueva generación – Fragancia duradera y limpieza profund…" at bounding box center [362, 263] width 292 height 26
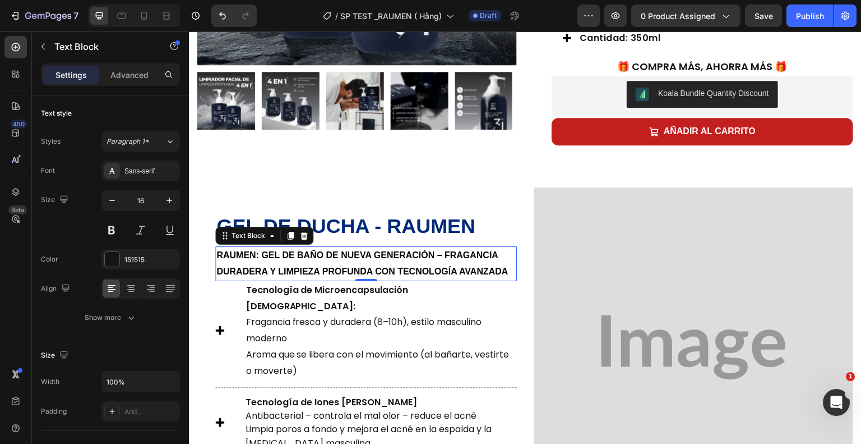
click at [478, 271] on strong "RAUMen: Gel de baño de nueva generación – Fragancia duradera y limpieza profund…" at bounding box center [362, 263] width 292 height 26
click at [506, 273] on strong "RAUMen: Gel de baño de nueva generación – Fragancia duradera y limpieza profund…" at bounding box center [362, 263] width 292 height 26
click at [507, 275] on strong "RAUMen: Gel de baño de nueva generación – Fragancia duradera y limpieza profund…" at bounding box center [362, 263] width 292 height 26
drag, startPoint x: 508, startPoint y: 276, endPoint x: 240, endPoint y: 261, distance: 268.4
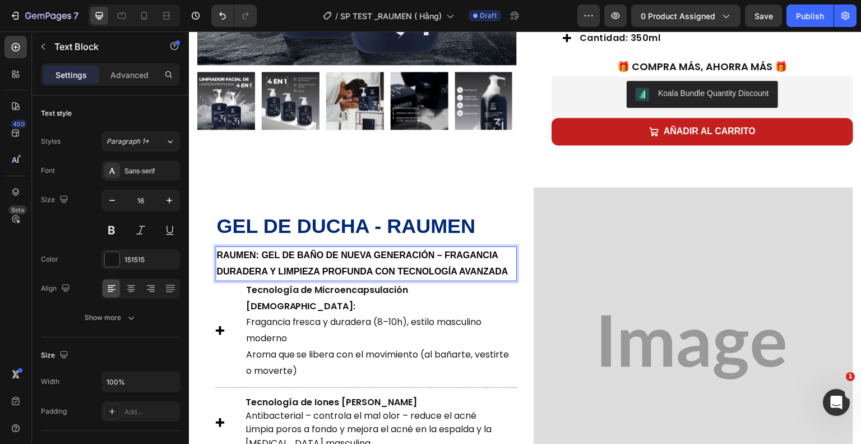
click at [222, 260] on strong "RAUMen: Gel de baño de nueva generación – Fragancia duradera y limpieza profund…" at bounding box center [362, 263] width 292 height 26
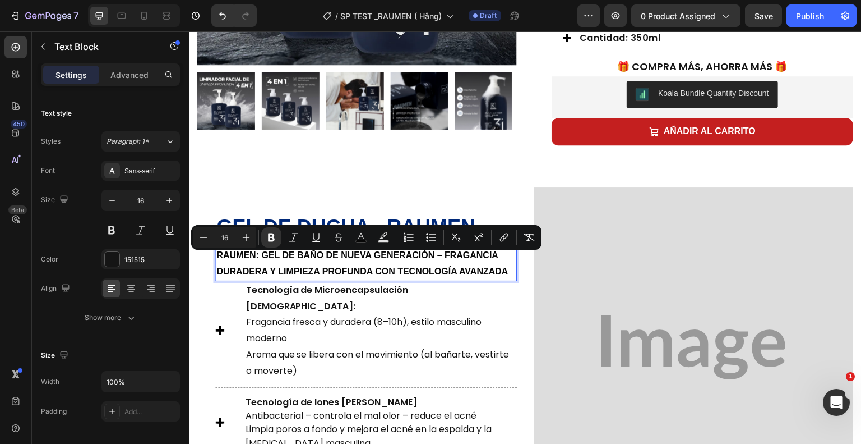
click at [307, 265] on p "RAUMen: Gel de baño de nueva generación – Fragancia duradera y limpieza profund…" at bounding box center [365, 263] width 299 height 33
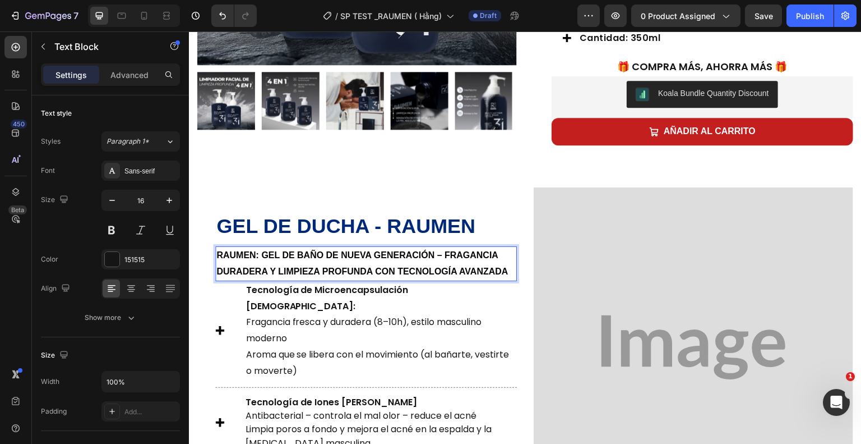
click at [507, 276] on strong "RAUMen: Gel de baño de nueva generación – Fragancia duradera y limpieza profund…" at bounding box center [362, 263] width 292 height 26
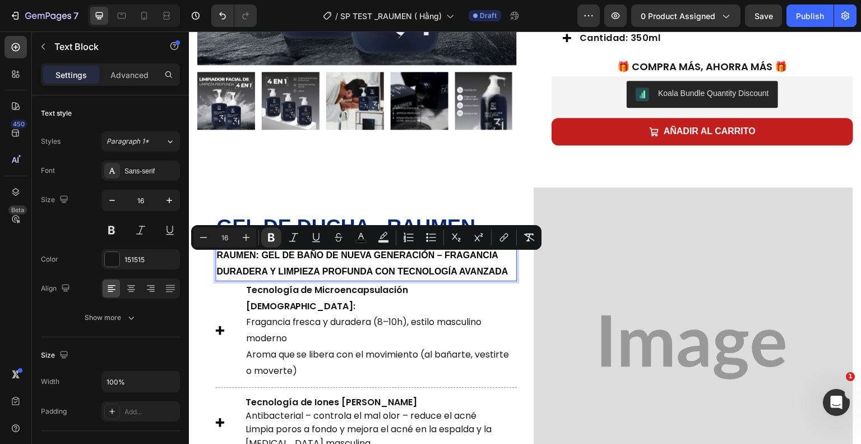
drag, startPoint x: 507, startPoint y: 276, endPoint x: 216, endPoint y: 255, distance: 291.8
click at [216, 255] on strong "RAUMen: Gel de baño de nueva generación – Fragancia duradera y limpieza profund…" at bounding box center [362, 263] width 292 height 26
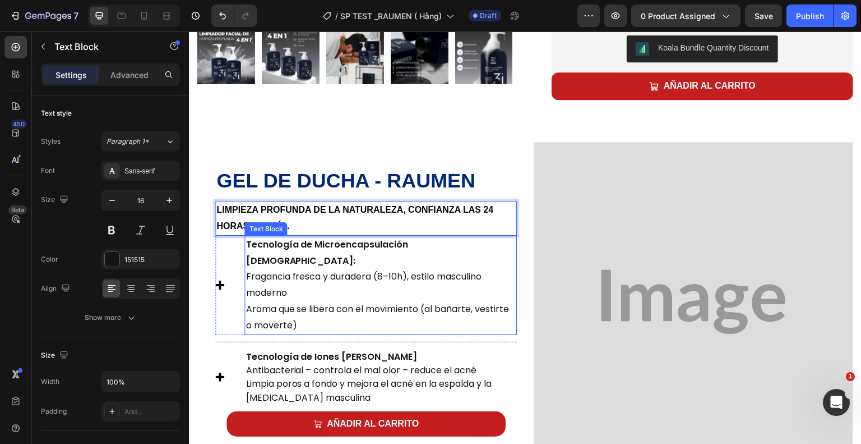
scroll to position [414, 0]
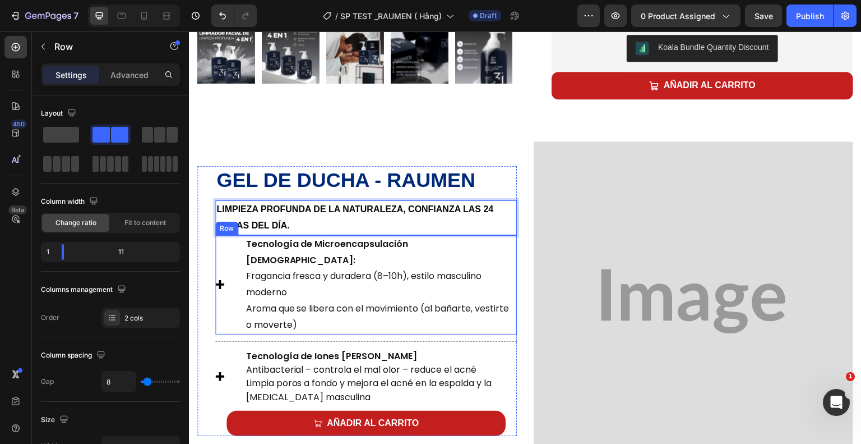
click at [237, 268] on div "Icon" at bounding box center [227, 284] width 25 height 99
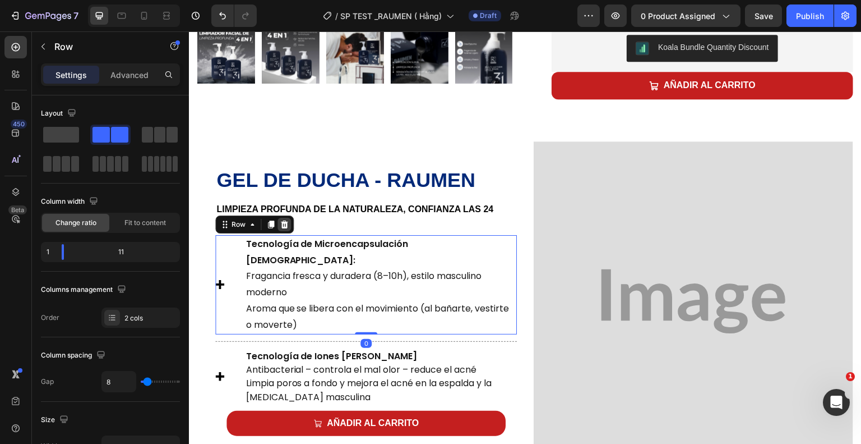
click at [289, 226] on div at bounding box center [284, 224] width 13 height 13
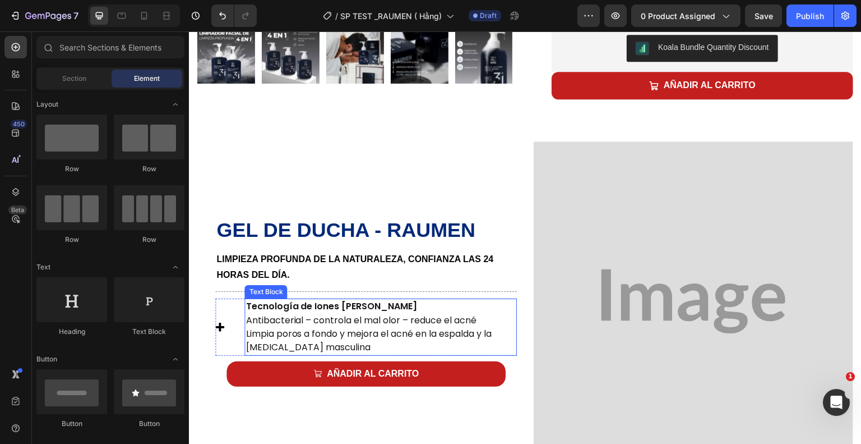
click at [289, 327] on span "Limpia poros a fondo y mejora el acné en la espalda y la foliculitis masculina" at bounding box center [369, 340] width 246 height 26
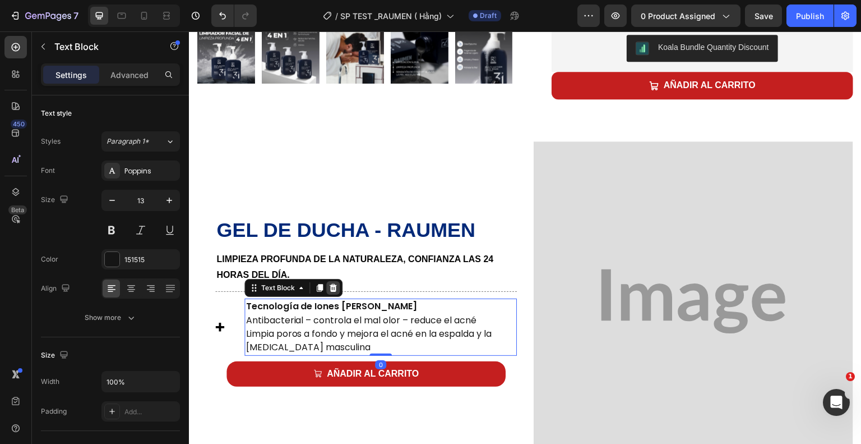
click at [335, 284] on icon at bounding box center [333, 287] width 9 height 9
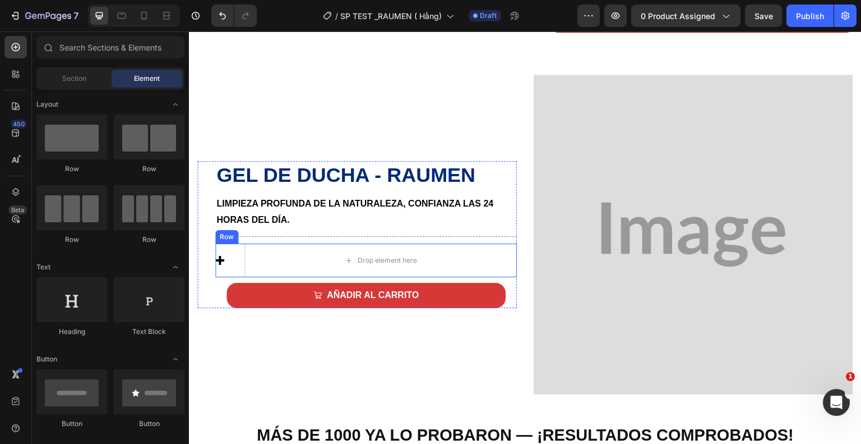
scroll to position [482, 0]
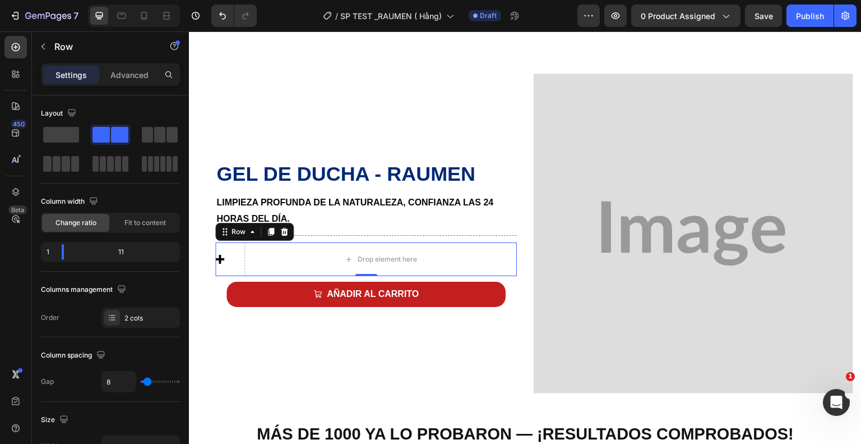
click at [241, 242] on div "Icon Drop element here Row 0" at bounding box center [366, 259] width 302 height 34
click at [285, 228] on icon at bounding box center [284, 231] width 9 height 9
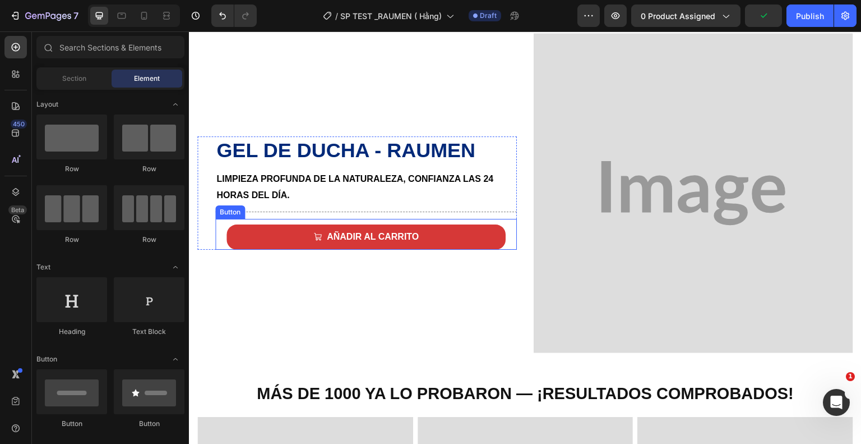
scroll to position [520, 0]
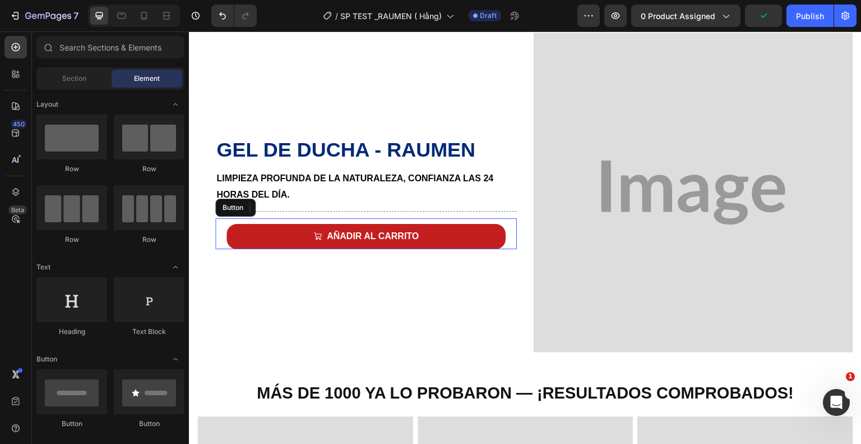
click at [318, 219] on div "AÑADIR AL CARRITO Button" at bounding box center [366, 233] width 302 height 31
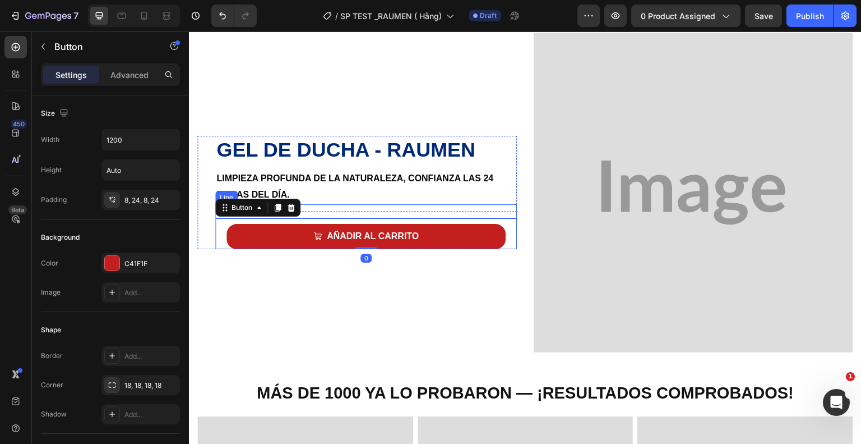
click at [324, 204] on div "Title Line" at bounding box center [366, 211] width 302 height 14
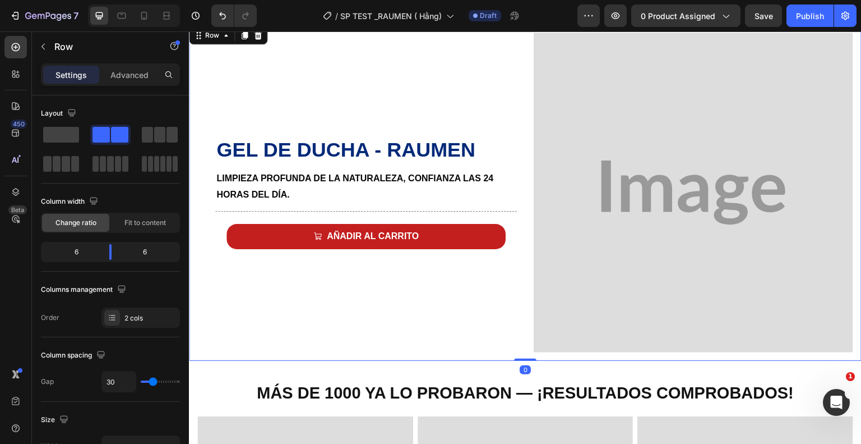
click at [196, 214] on div "⁠⁠⁠⁠⁠⁠⁠ Gel de ducha - Raumen Heading Limpieza profunda de la naturaleza, confi…" at bounding box center [525, 192] width 673 height 336
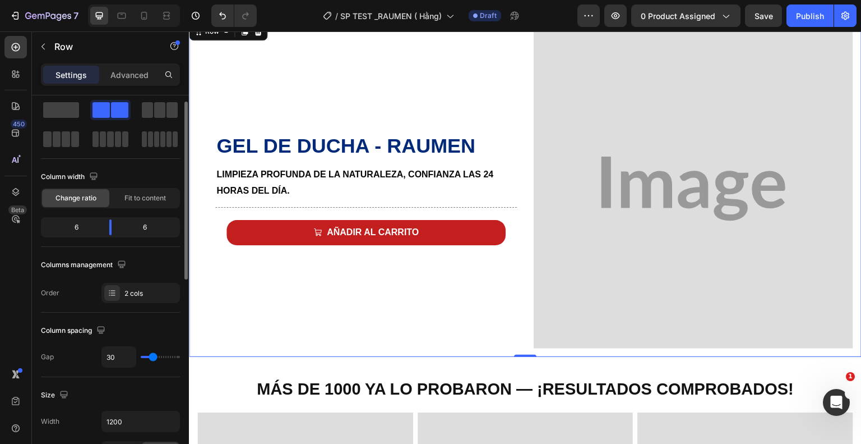
scroll to position [20, 0]
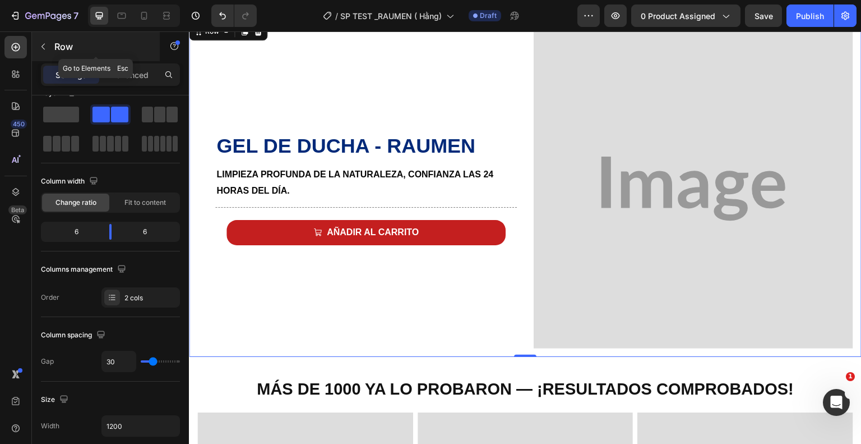
click at [41, 42] on icon "button" at bounding box center [43, 46] width 9 height 9
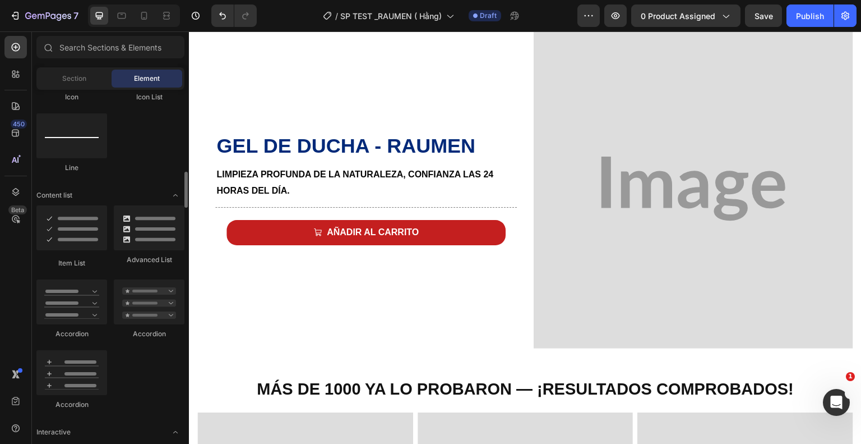
scroll to position [793, 0]
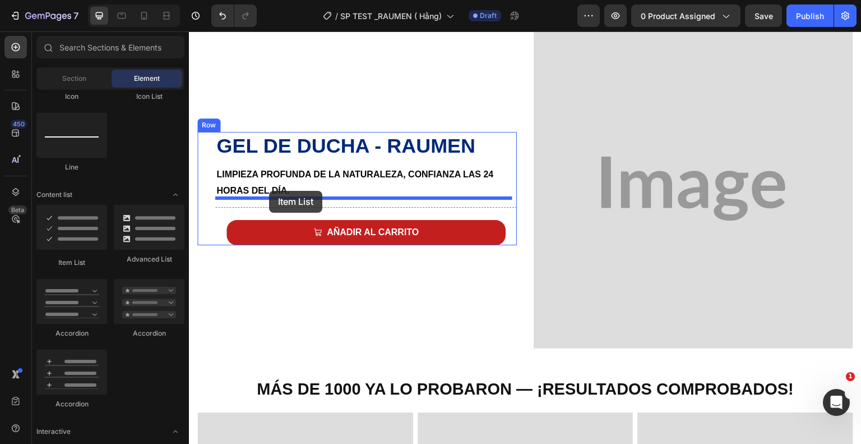
drag, startPoint x: 276, startPoint y: 263, endPoint x: 269, endPoint y: 191, distance: 72.7
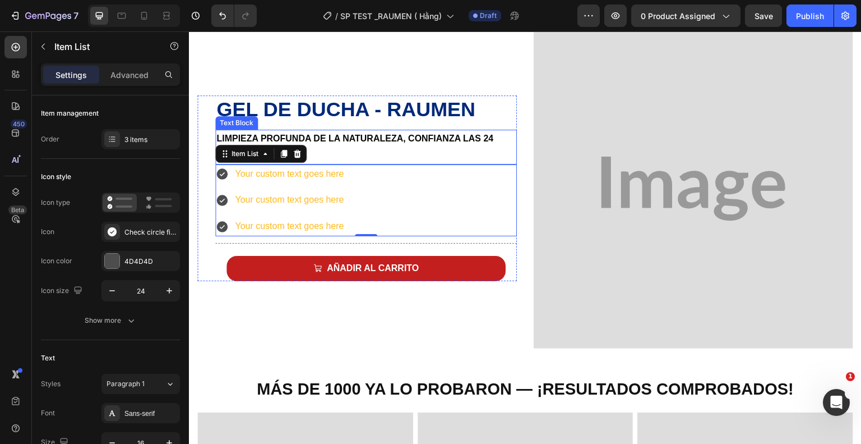
scroll to position [489, 0]
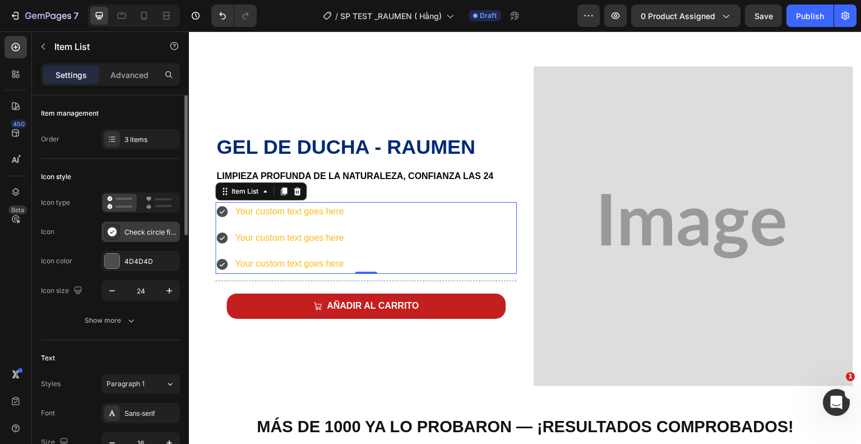
click at [131, 230] on div "Check circle filled" at bounding box center [150, 232] width 53 height 10
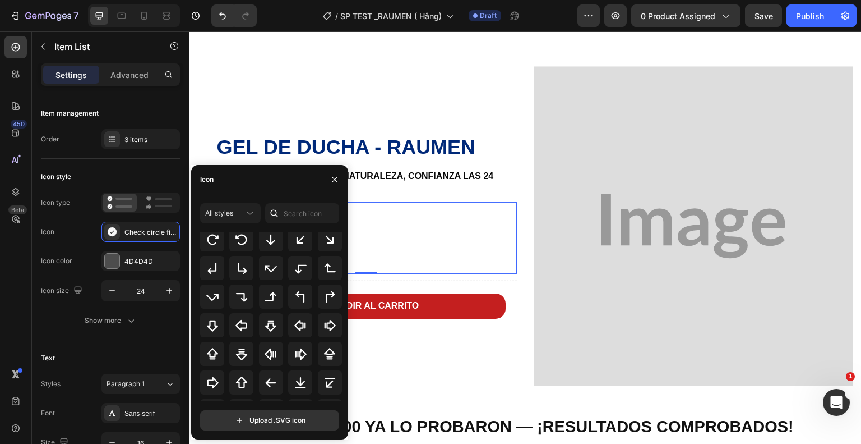
scroll to position [365, 0]
click at [223, 213] on span "All styles" at bounding box center [219, 213] width 28 height 8
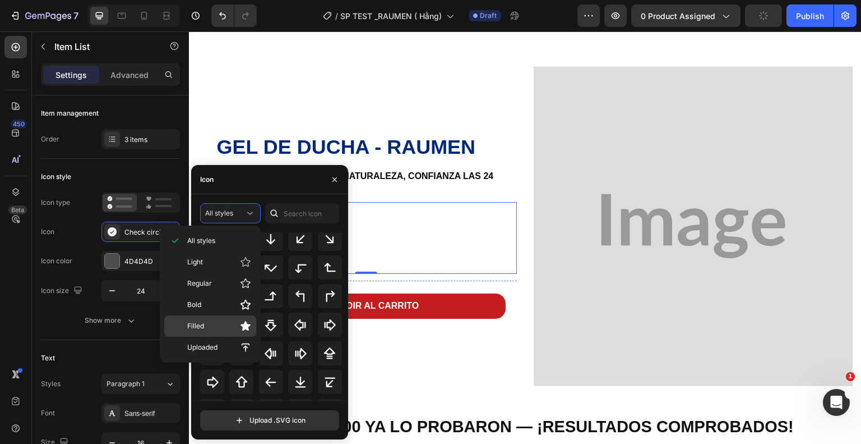
click at [234, 318] on div "Filled" at bounding box center [210, 325] width 92 height 21
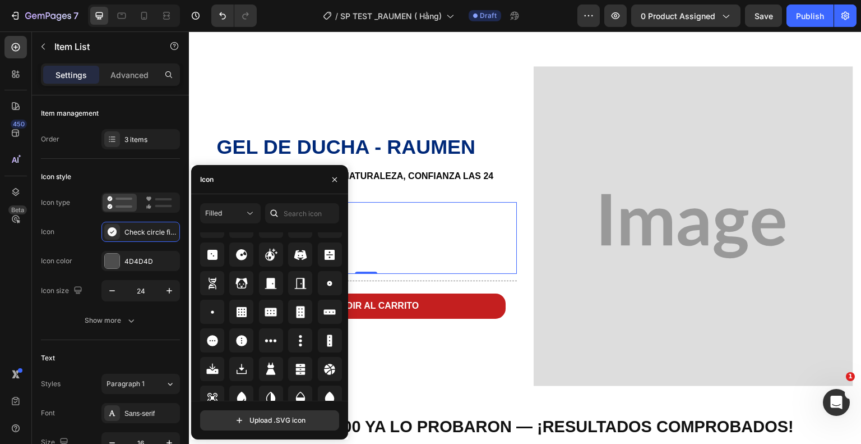
scroll to position [2405, 0]
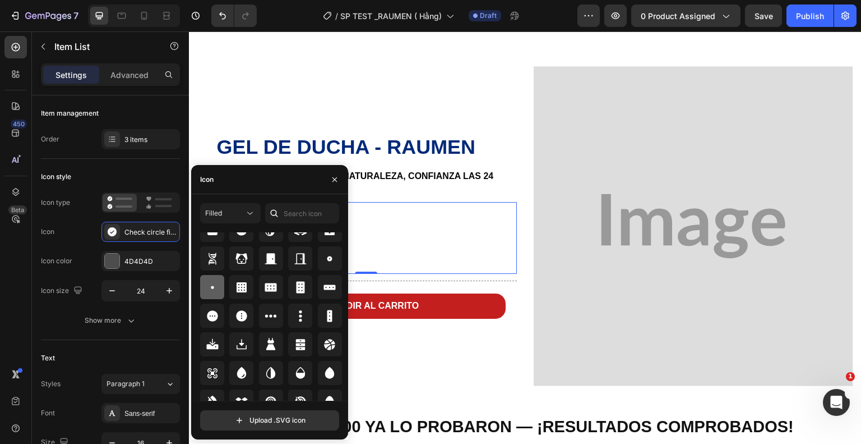
click at [207, 290] on icon at bounding box center [212, 286] width 13 height 13
click at [475, 219] on div "Your custom text goes here Your custom text goes here Your custom text goes here" at bounding box center [366, 238] width 302 height 72
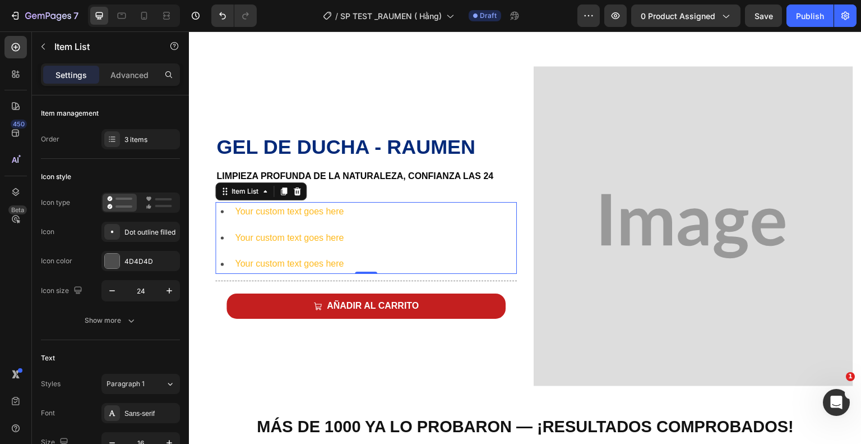
click at [250, 207] on div "Your custom text goes here" at bounding box center [289, 212] width 112 height 20
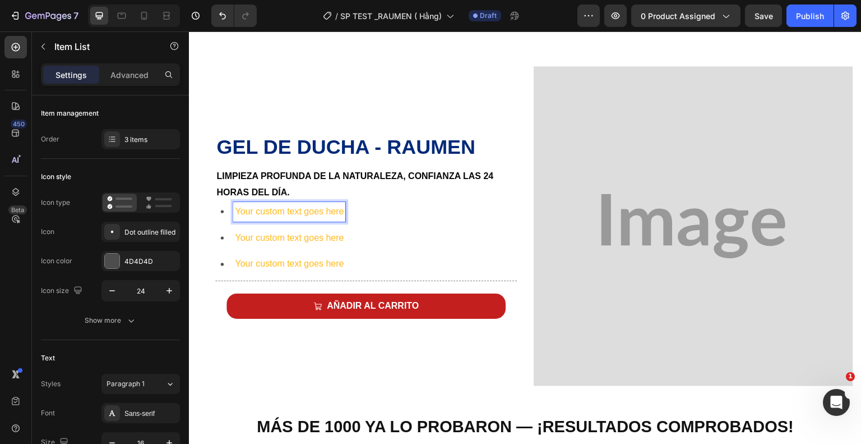
click at [332, 210] on p "Your custom text goes here" at bounding box center [289, 212] width 109 height 16
click at [343, 206] on p "Your custom text goes here" at bounding box center [289, 212] width 109 height 16
drag, startPoint x: 343, startPoint y: 206, endPoint x: 235, endPoint y: 206, distance: 107.7
click at [235, 206] on p "Your custom text goes here" at bounding box center [289, 212] width 109 height 16
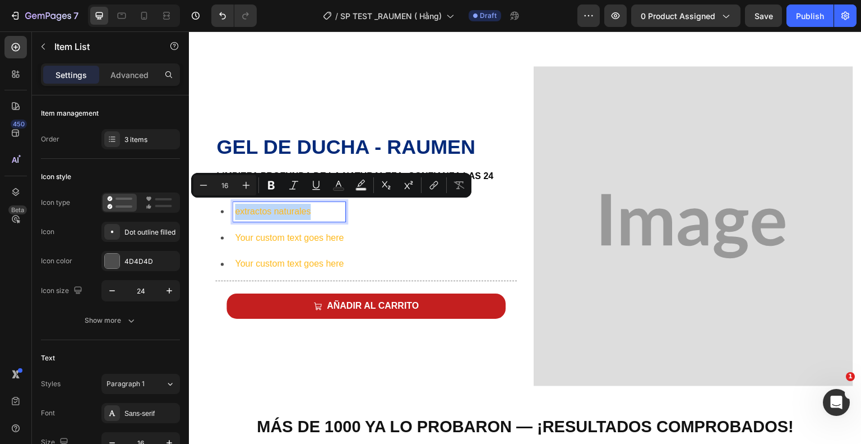
drag, startPoint x: 307, startPoint y: 207, endPoint x: 233, endPoint y: 211, distance: 73.5
click at [233, 211] on div "extractos naturales" at bounding box center [289, 212] width 112 height 20
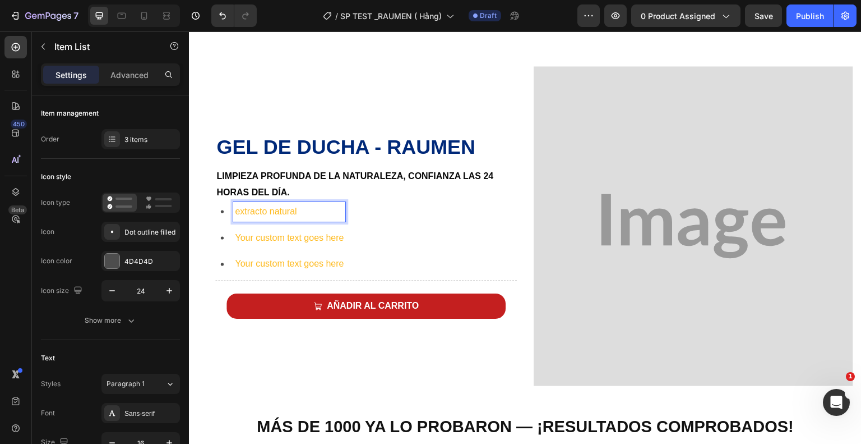
click at [241, 211] on p "extracto natural" at bounding box center [289, 212] width 109 height 16
click at [311, 195] on p "Limpieza profunda de la naturaleza, confianza las 24 horas del día." at bounding box center [365, 184] width 299 height 33
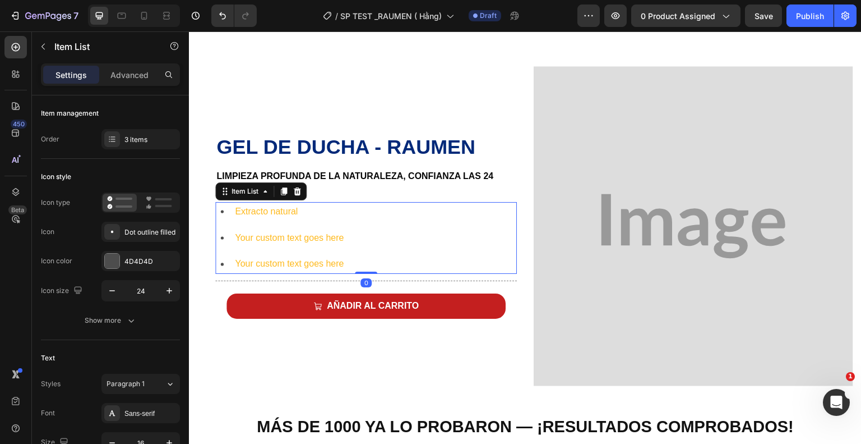
click at [293, 234] on p "Your custom text goes here" at bounding box center [289, 238] width 109 height 16
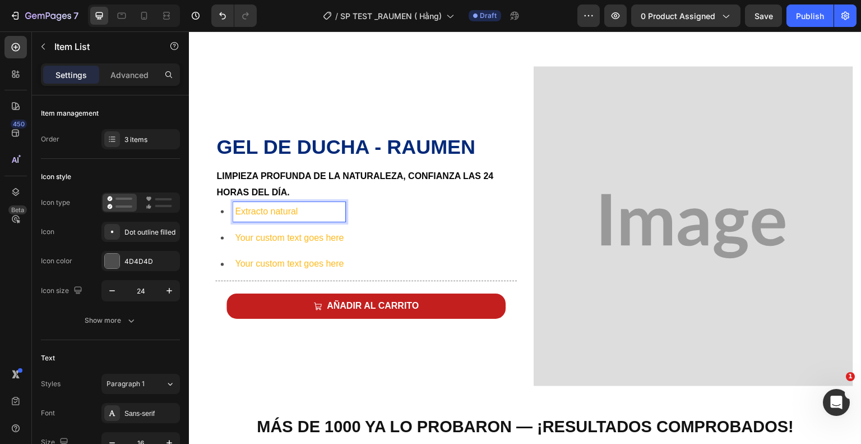
click at [302, 209] on p "Extracto natural" at bounding box center [289, 212] width 109 height 16
drag, startPoint x: 301, startPoint y: 210, endPoint x: 220, endPoint y: 210, distance: 80.7
click at [220, 210] on div "Extracto natural" at bounding box center [280, 212] width 130 height 20
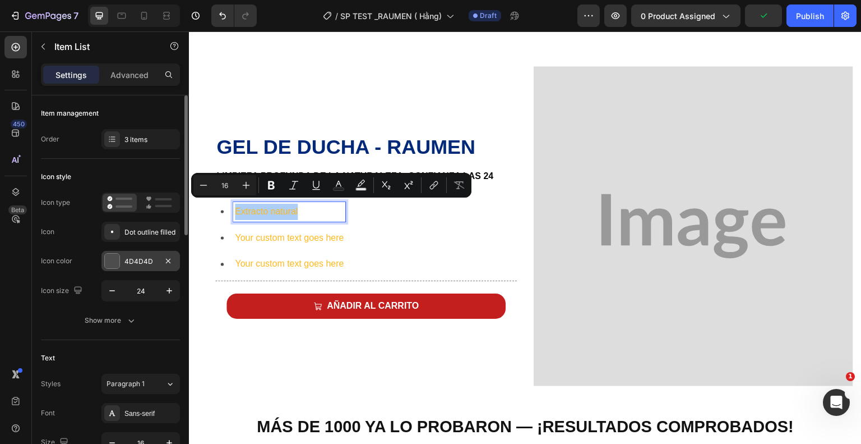
click at [142, 257] on div "4D4D4D" at bounding box center [140, 261] width 33 height 10
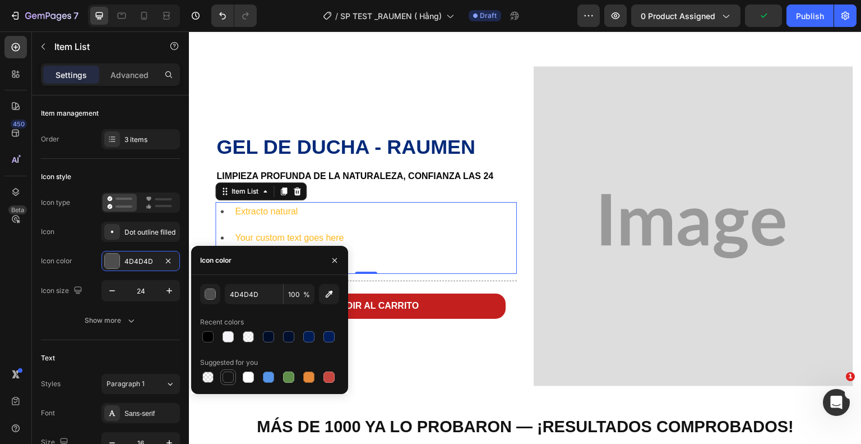
click at [229, 378] on div at bounding box center [228, 376] width 11 height 11
click at [224, 376] on div at bounding box center [228, 376] width 11 height 11
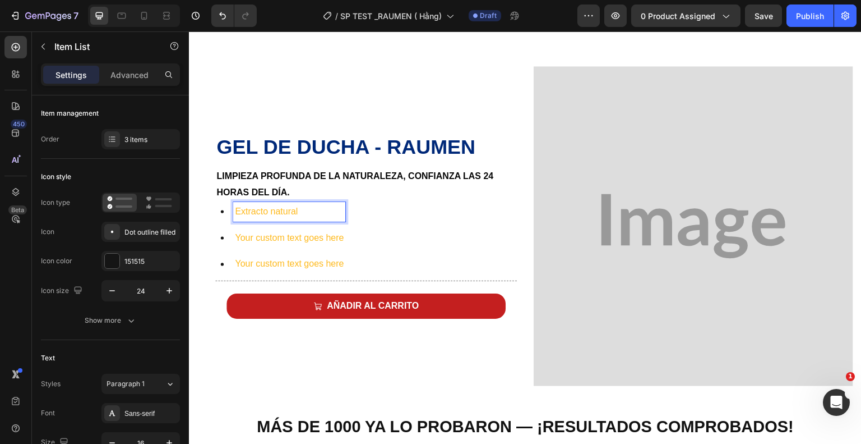
click at [314, 204] on p "Extracto natural" at bounding box center [289, 212] width 109 height 16
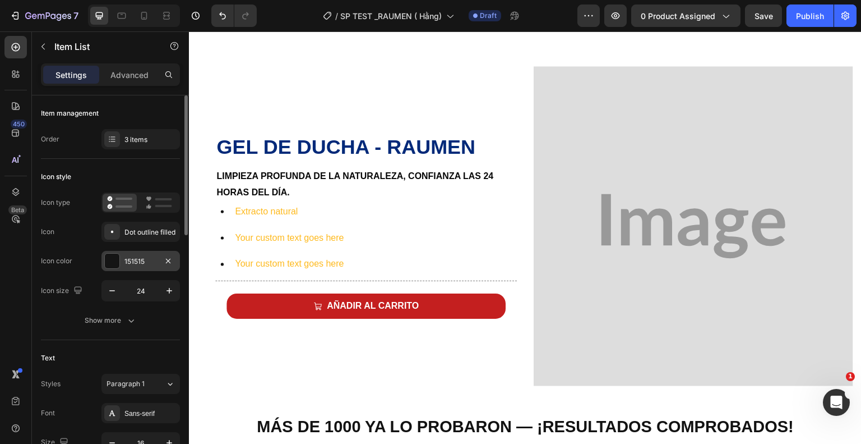
click at [142, 257] on div "151515" at bounding box center [140, 261] width 33 height 10
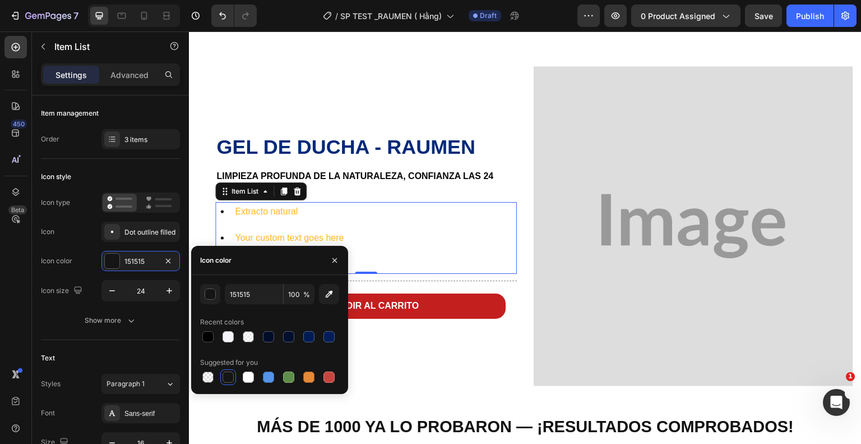
click at [229, 376] on div at bounding box center [228, 376] width 11 height 11
click at [209, 336] on div at bounding box center [207, 336] width 11 height 11
type input "000000"
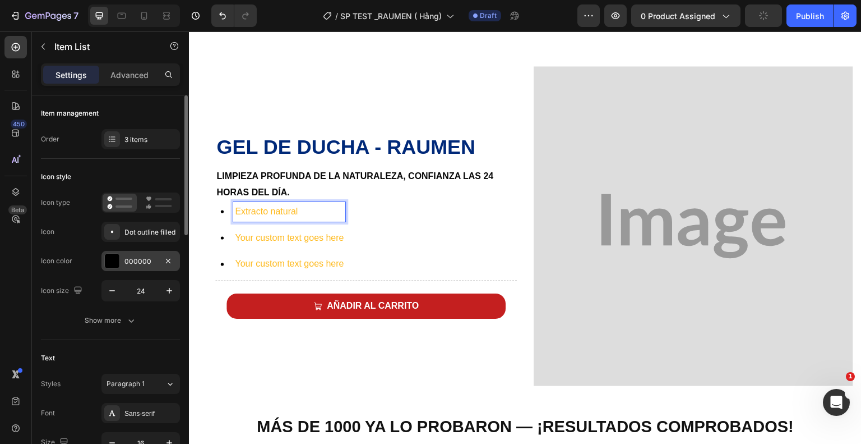
click at [140, 261] on div "000000" at bounding box center [140, 261] width 33 height 10
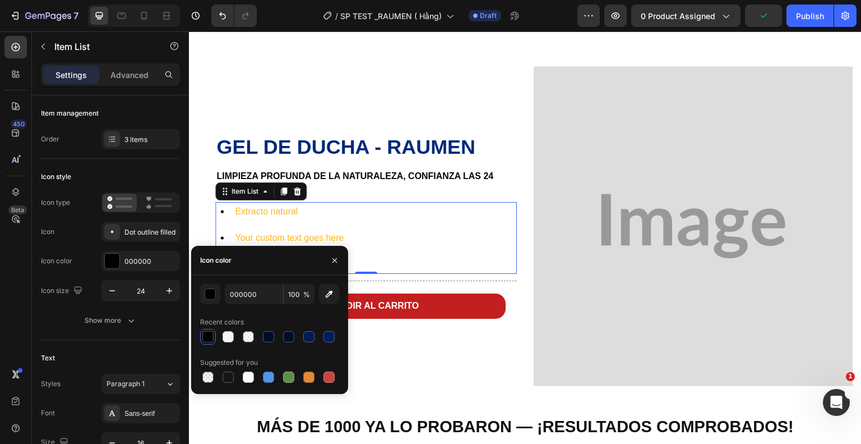
click at [347, 215] on div "Extracto natural Your custom text goes here Your custom text goes here" at bounding box center [366, 238] width 302 height 72
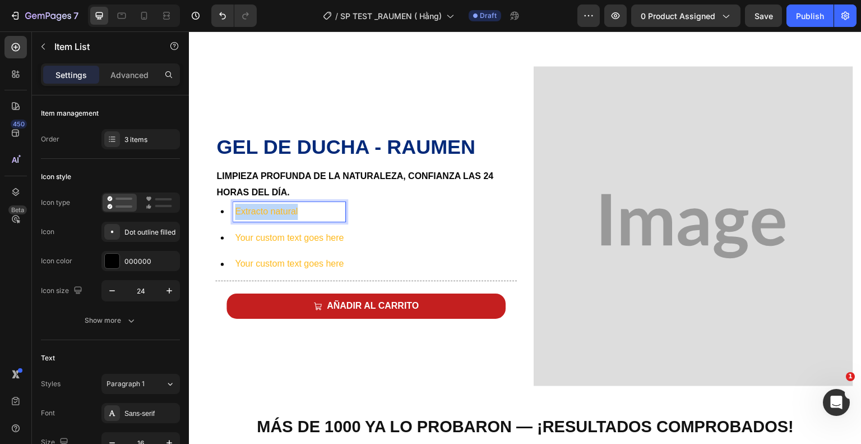
drag, startPoint x: 301, startPoint y: 209, endPoint x: 229, endPoint y: 209, distance: 71.8
click at [229, 209] on div "Extracto natural" at bounding box center [280, 212] width 130 height 20
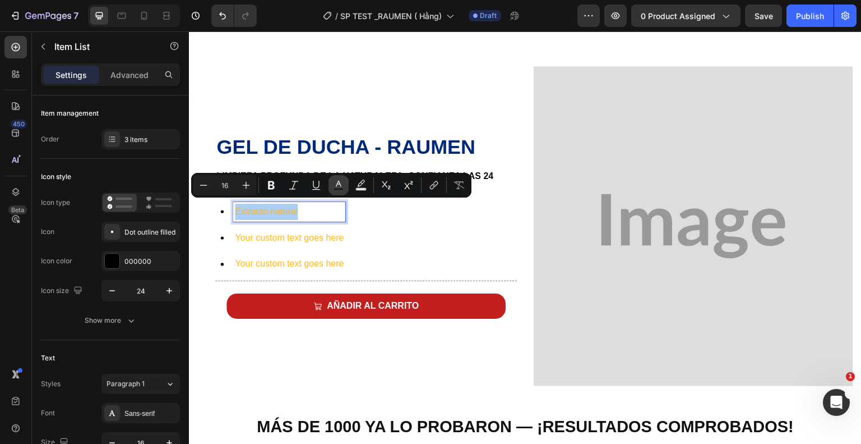
click at [340, 190] on rect "Editor contextual toolbar" at bounding box center [339, 189] width 11 height 3
type input "FEB91C"
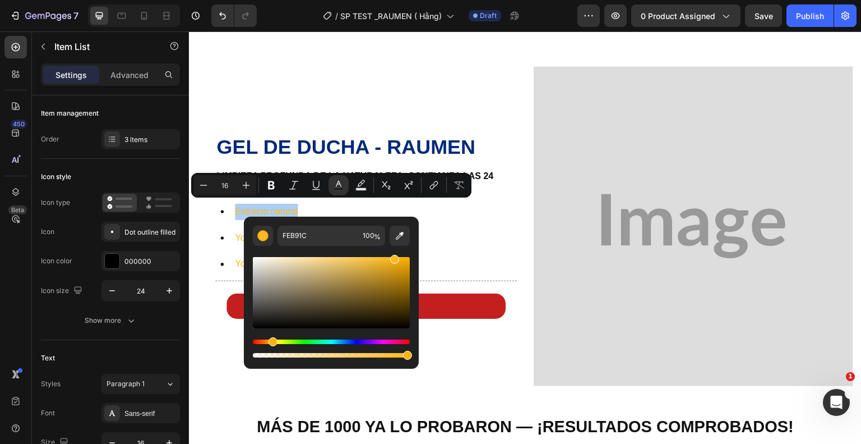
click at [256, 327] on div "Editor contextual toolbar" at bounding box center [331, 307] width 157 height 105
click at [254, 322] on div "Editor contextual toolbar" at bounding box center [331, 292] width 157 height 71
type input "111111"
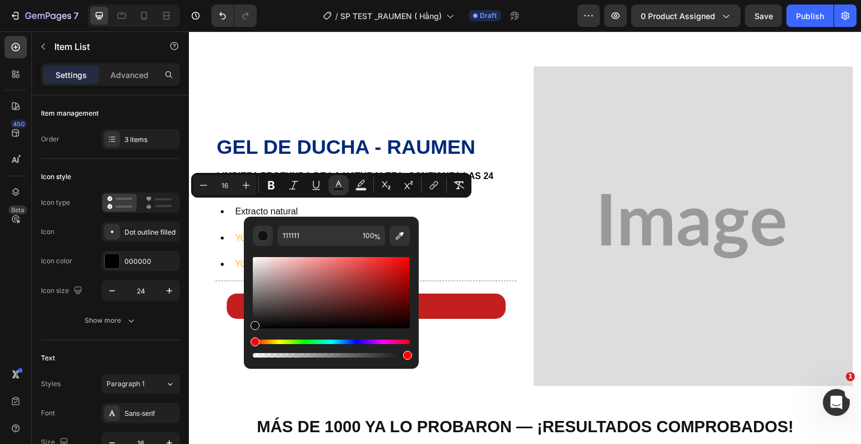
click at [404, 207] on div "Extracto natural Your custom text goes here Your custom text goes here" at bounding box center [366, 238] width 302 height 72
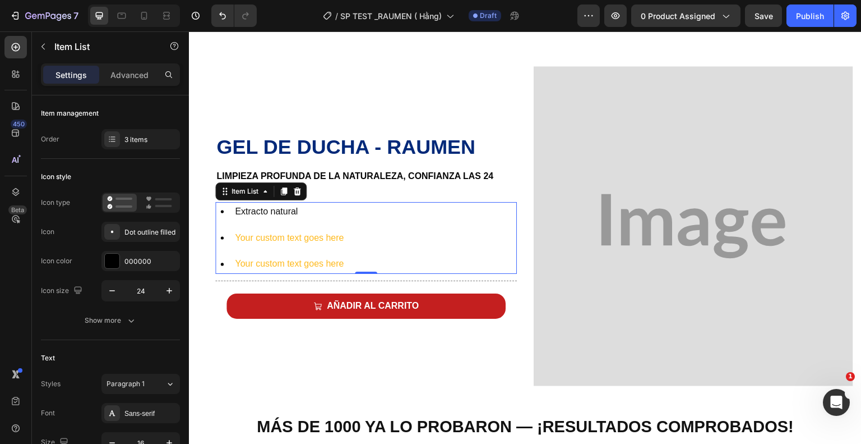
click at [312, 236] on p "Your custom text goes here" at bounding box center [289, 238] width 109 height 16
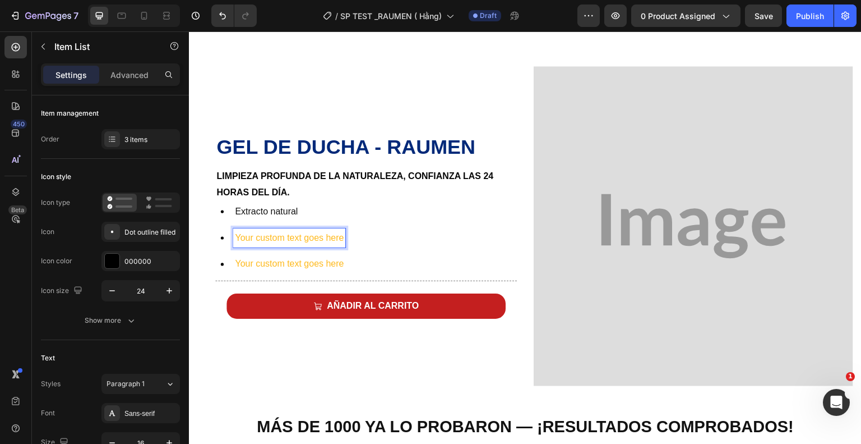
drag, startPoint x: 341, startPoint y: 231, endPoint x: 345, endPoint y: 238, distance: 7.5
click at [341, 231] on p "Your custom text goes here" at bounding box center [289, 238] width 109 height 16
click at [345, 238] on div "Your custom text goes here" at bounding box center [289, 238] width 112 height 20
click at [345, 235] on div "Your custom text goes here" at bounding box center [289, 238] width 112 height 20
click at [342, 233] on p "Your custom text goes here" at bounding box center [289, 238] width 109 height 16
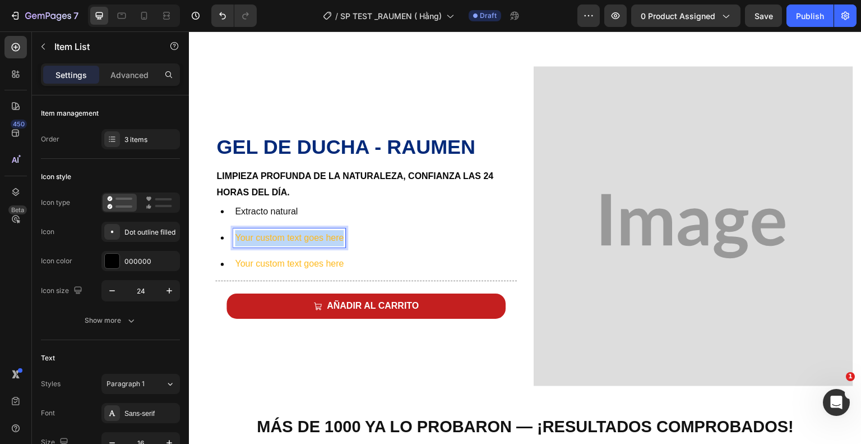
drag, startPoint x: 342, startPoint y: 233, endPoint x: 231, endPoint y: 230, distance: 111.1
click at [231, 230] on div "Your custom text goes here" at bounding box center [280, 238] width 130 height 20
drag, startPoint x: 420, startPoint y: 232, endPoint x: 219, endPoint y: 232, distance: 201.3
click at [219, 232] on div "Limpia profundamente y desodoriza el cuerpo." at bounding box center [318, 238] width 206 height 20
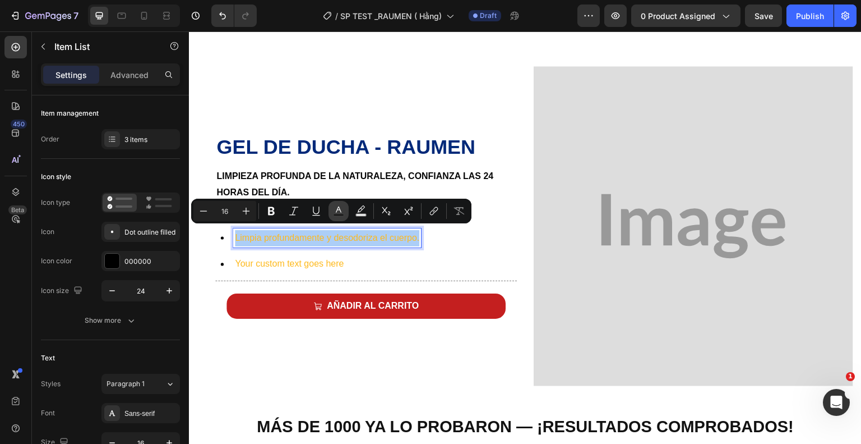
click at [340, 210] on icon "Editor contextual toolbar" at bounding box center [339, 209] width 6 height 6
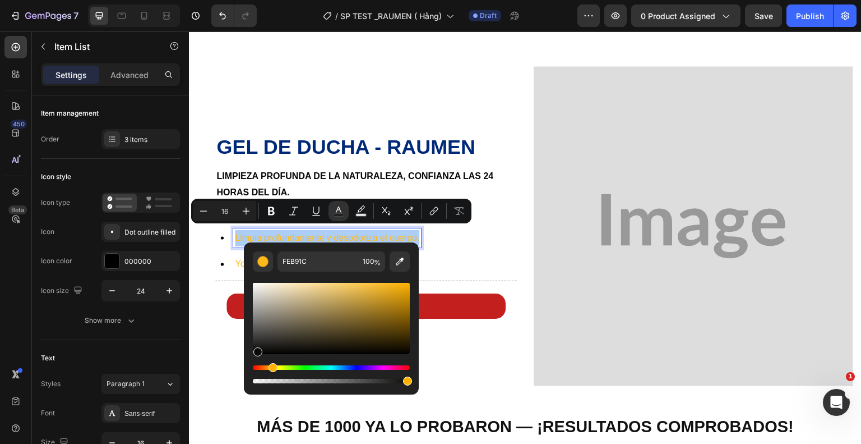
click at [256, 350] on div "Editor contextual toolbar" at bounding box center [331, 318] width 157 height 71
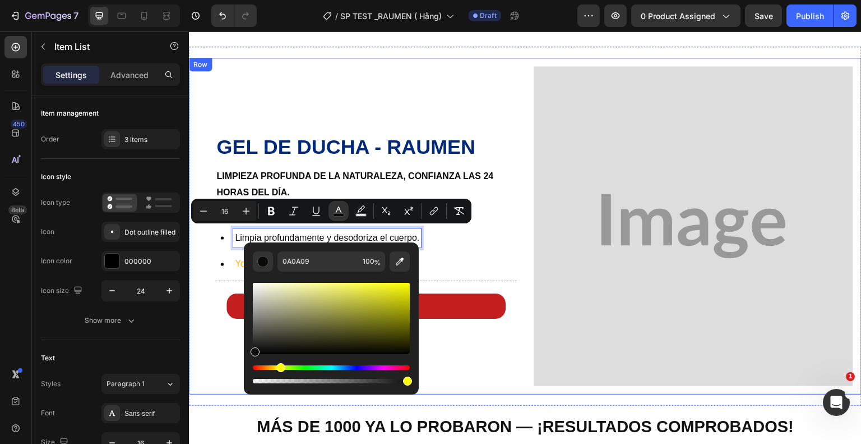
type input "0C0C0C"
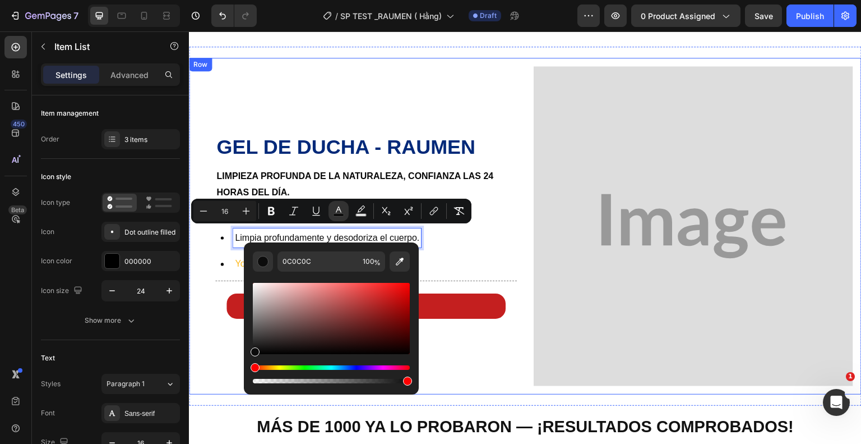
drag, startPoint x: 438, startPoint y: 381, endPoint x: 235, endPoint y: 352, distance: 205.1
click at [486, 340] on div "⁠⁠⁠⁠⁠⁠⁠ Gel de ducha - Raumen Heading Limpieza profunda de la naturaleza, confi…" at bounding box center [357, 226] width 320 height 320
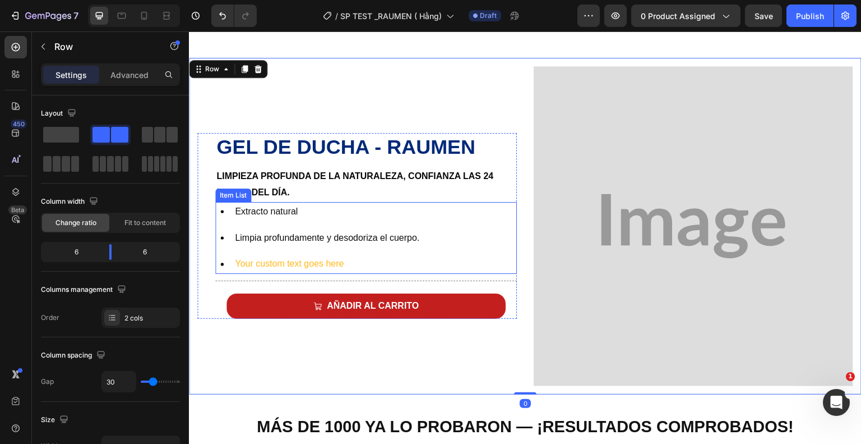
click at [333, 262] on p "Your custom text goes here" at bounding box center [327, 264] width 184 height 16
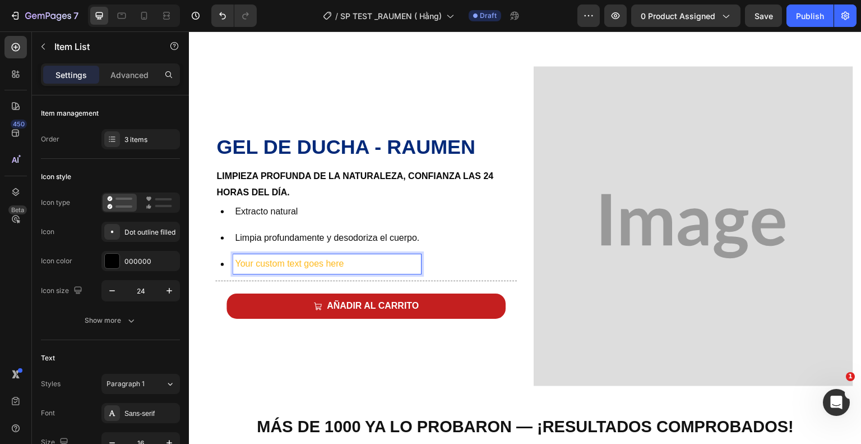
click at [345, 256] on p "Your custom text goes here" at bounding box center [327, 264] width 184 height 16
drag, startPoint x: 345, startPoint y: 256, endPoint x: 237, endPoint y: 256, distance: 107.7
click at [237, 256] on p "Your custom text goes here" at bounding box center [327, 264] width 184 height 16
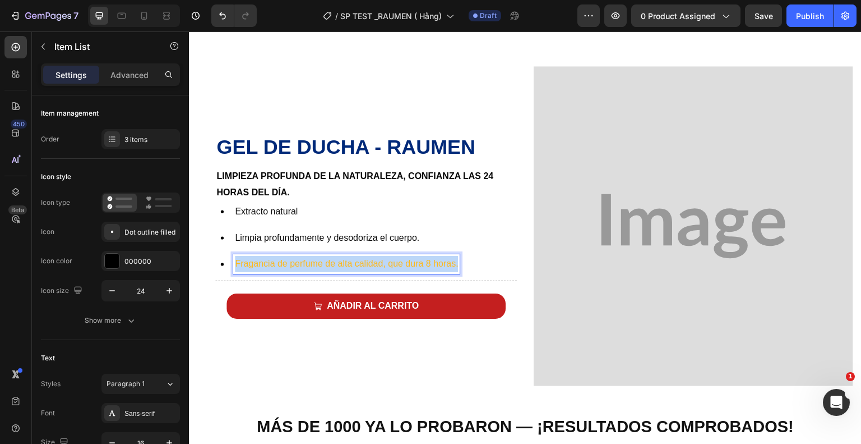
drag, startPoint x: 458, startPoint y: 257, endPoint x: 234, endPoint y: 266, distance: 223.9
click at [234, 266] on div "Fragancia de perfume de alta calidad, que dura 8 horas." at bounding box center [346, 264] width 227 height 20
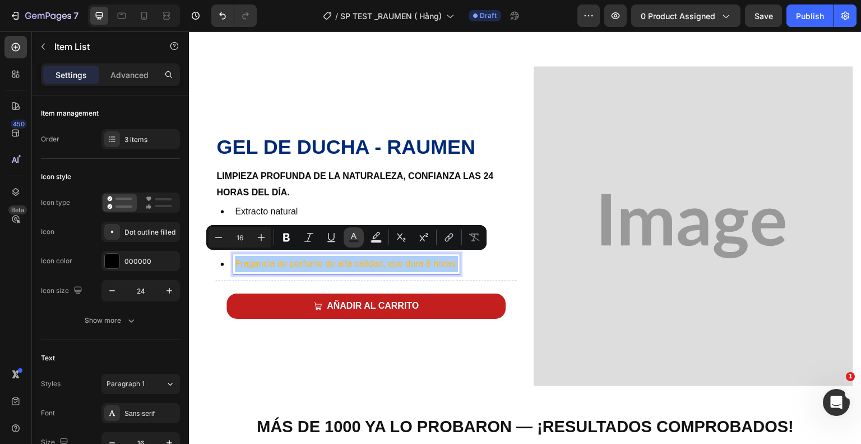
click at [353, 241] on rect "Editor contextual toolbar" at bounding box center [354, 241] width 11 height 3
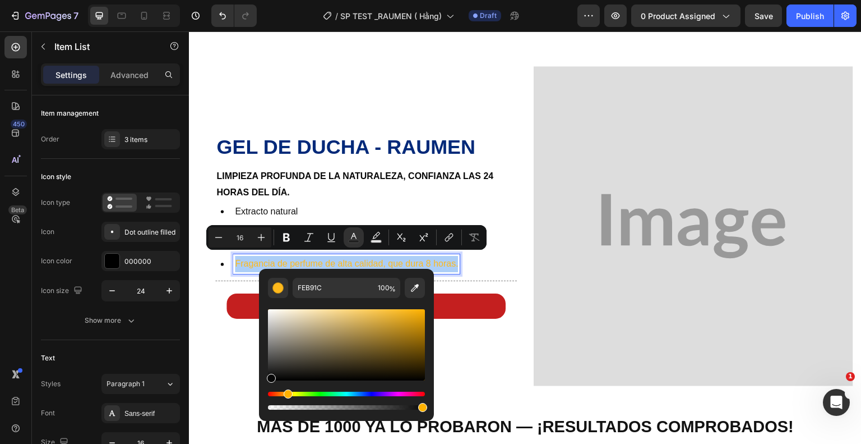
click at [269, 377] on div "Editor contextual toolbar" at bounding box center [346, 344] width 157 height 71
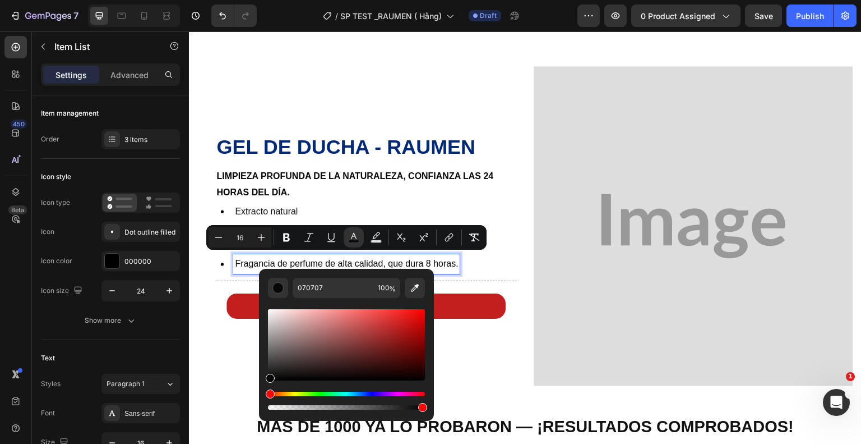
drag, startPoint x: 458, startPoint y: 409, endPoint x: 258, endPoint y: 380, distance: 202.3
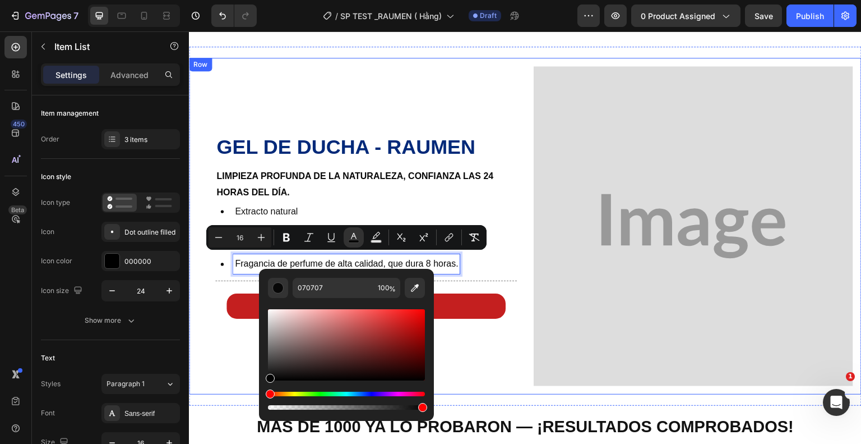
type input "020202"
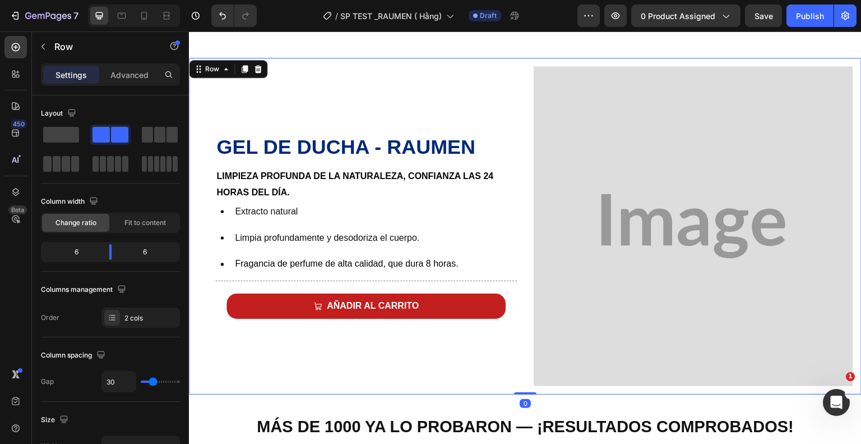
click at [483, 344] on div "⁠⁠⁠⁠⁠⁠⁠ Gel de ducha - Raumen Heading Limpieza profunda de la naturaleza, confi…" at bounding box center [357, 226] width 320 height 320
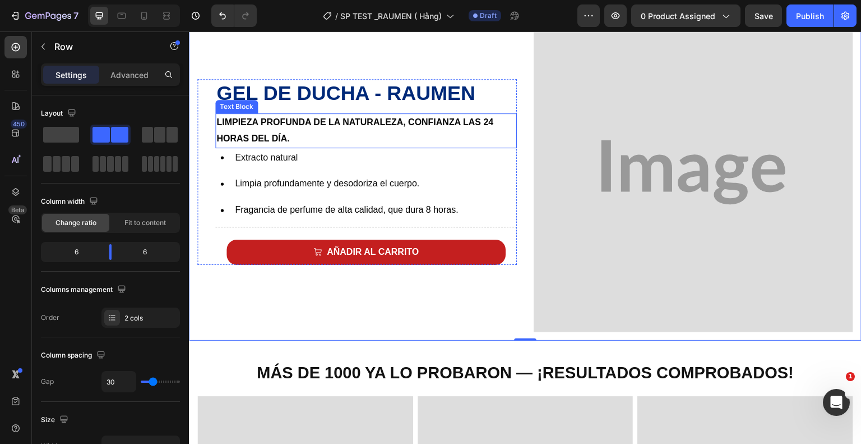
scroll to position [544, 0]
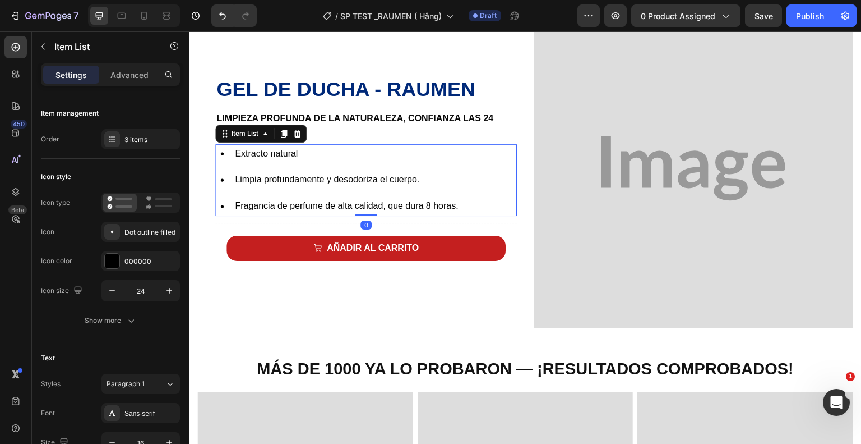
click at [299, 156] on p "Extracto natural" at bounding box center [346, 154] width 223 height 16
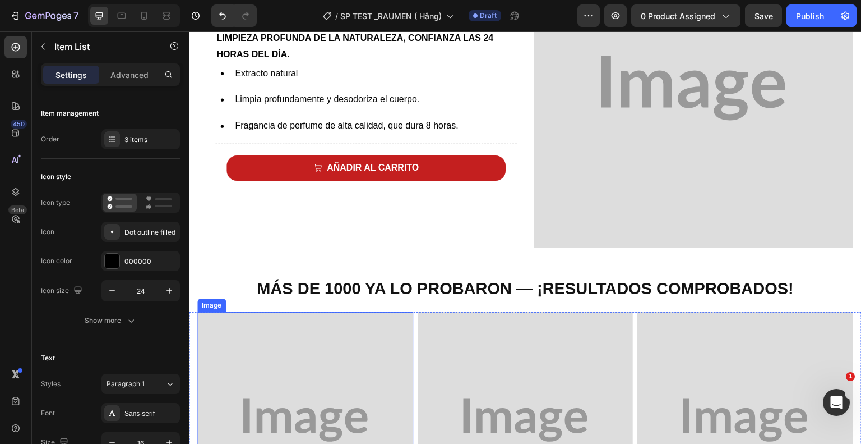
scroll to position [664, 0]
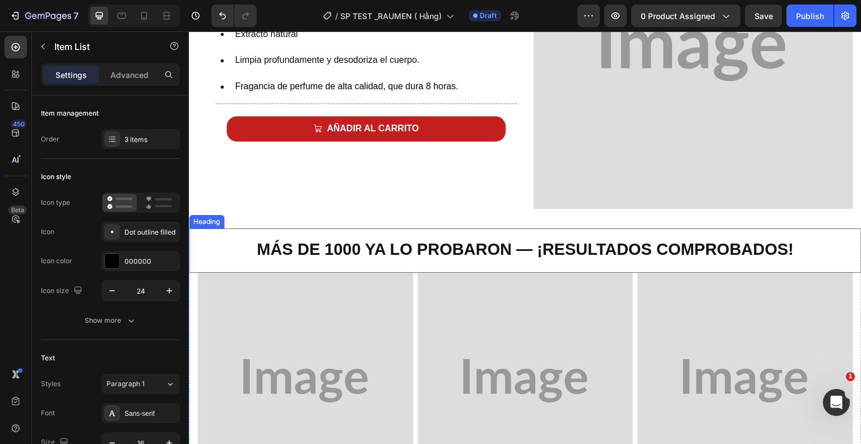
click at [445, 248] on strong "Más de 1000 ya lo probaron — ¡Resultados comprobados!" at bounding box center [525, 249] width 537 height 18
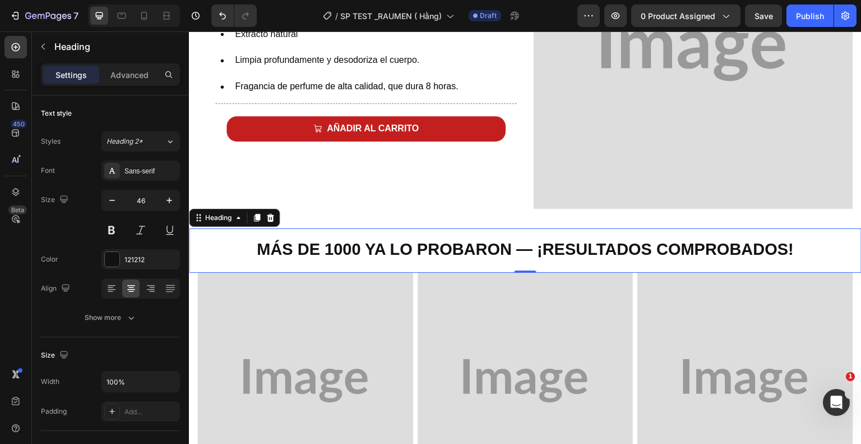
click at [792, 247] on h2 "Más de 1000 ya lo probaron — ¡Resultados comprobados!" at bounding box center [525, 247] width 673 height 39
click at [792, 247] on p "Más de 1000 ya lo probaron — ¡Resultados comprobados!" at bounding box center [525, 247] width 671 height 37
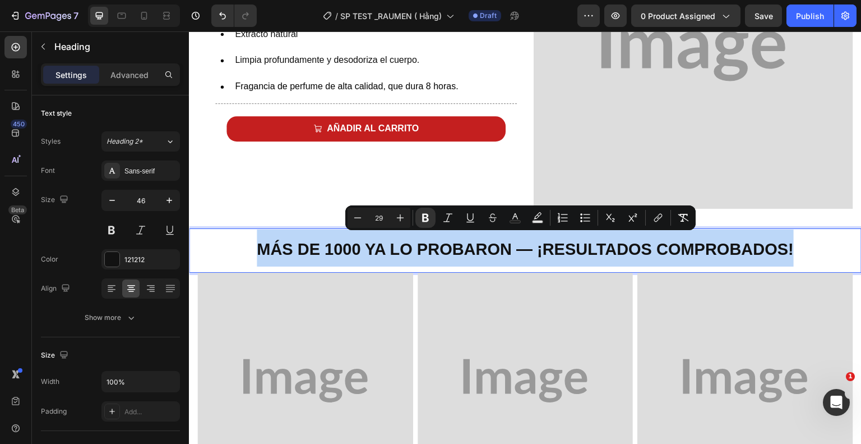
drag, startPoint x: 792, startPoint y: 247, endPoint x: 758, endPoint y: 247, distance: 34.2
click at [758, 247] on p "Más de 1000 ya lo probaron — ¡Resultados comprobados!" at bounding box center [525, 247] width 671 height 37
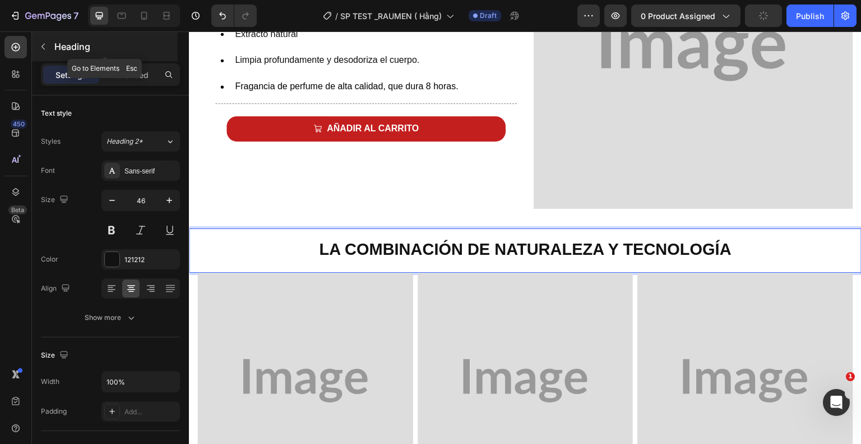
click at [41, 44] on icon "button" at bounding box center [43, 46] width 9 height 9
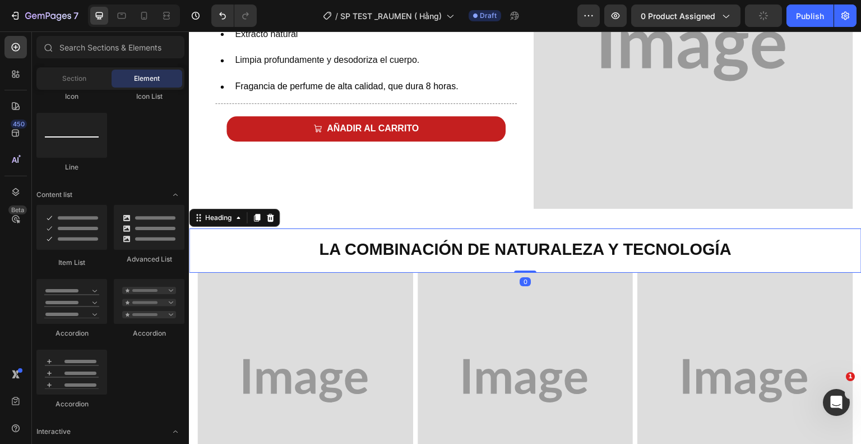
click at [253, 247] on p "⁠⁠⁠⁠⁠⁠⁠ La combinación de naturaleza y tecnología" at bounding box center [525, 247] width 671 height 37
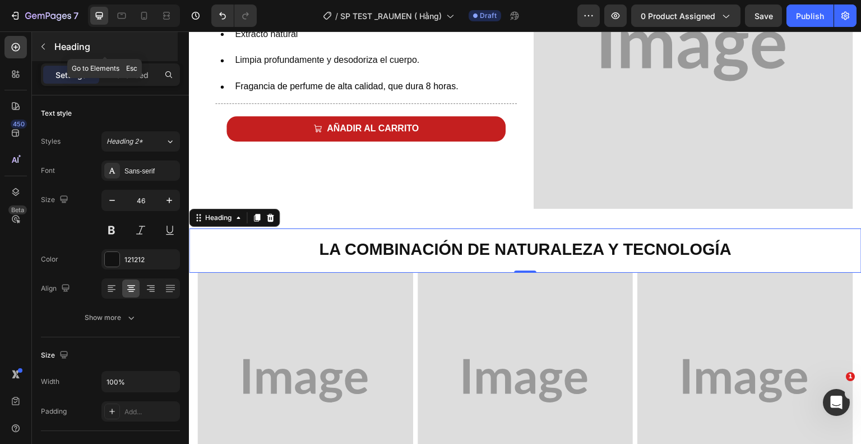
click at [41, 50] on icon "button" at bounding box center [43, 46] width 9 height 9
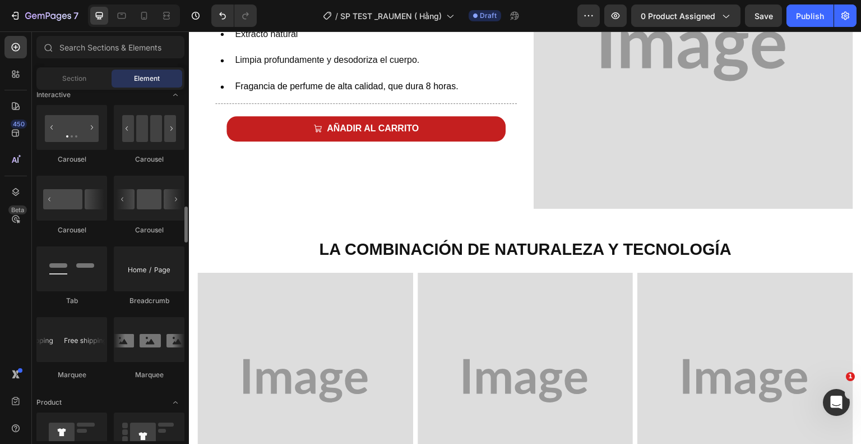
scroll to position [0, 0]
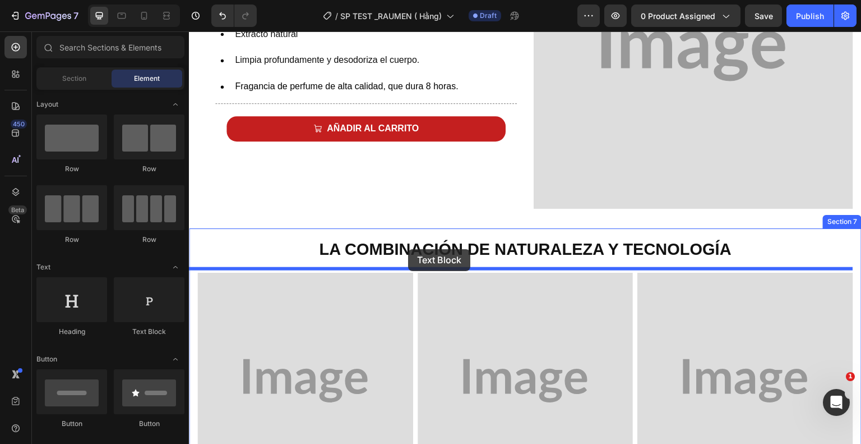
drag, startPoint x: 333, startPoint y: 340, endPoint x: 408, endPoint y: 249, distance: 117.9
click at [408, 249] on strong "La combinación de naturaleza y tecnología" at bounding box center [525, 249] width 413 height 18
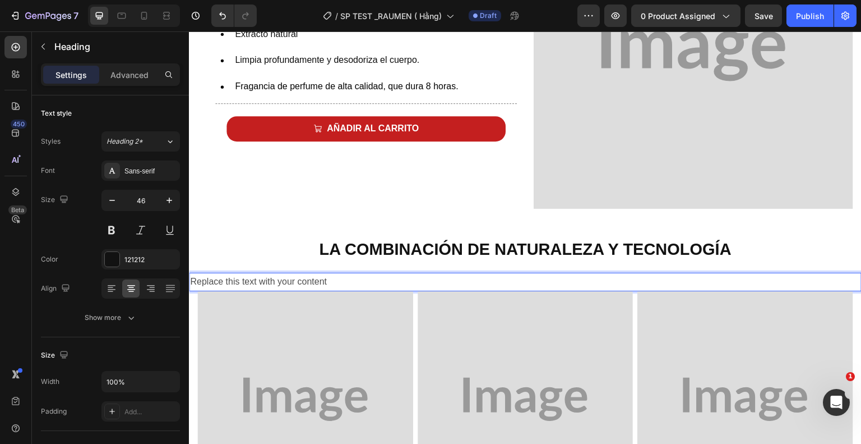
click at [382, 279] on div "Replace this text with your content" at bounding box center [525, 282] width 673 height 19
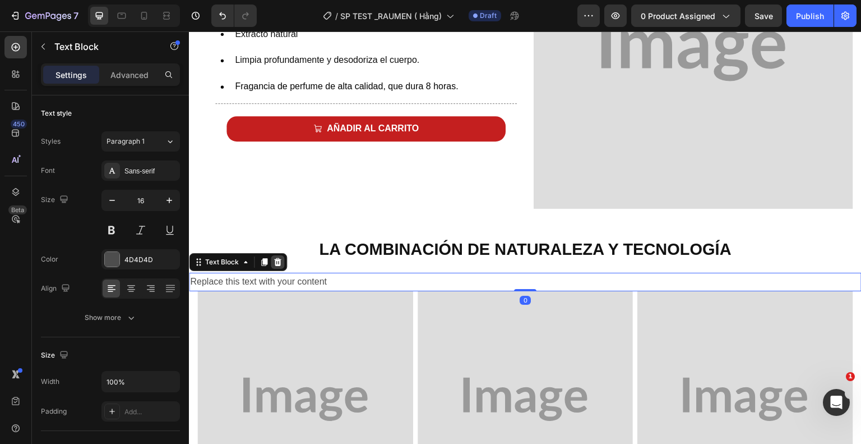
click at [276, 258] on icon at bounding box center [277, 262] width 7 height 8
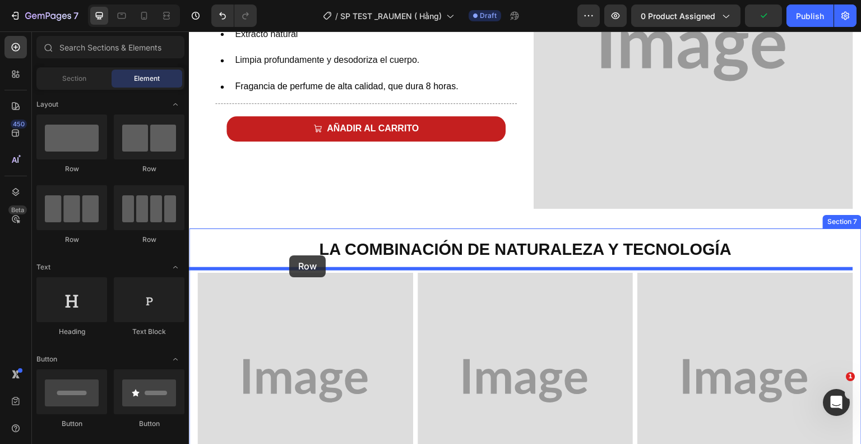
drag, startPoint x: 251, startPoint y: 169, endPoint x: 289, endPoint y: 255, distance: 94.4
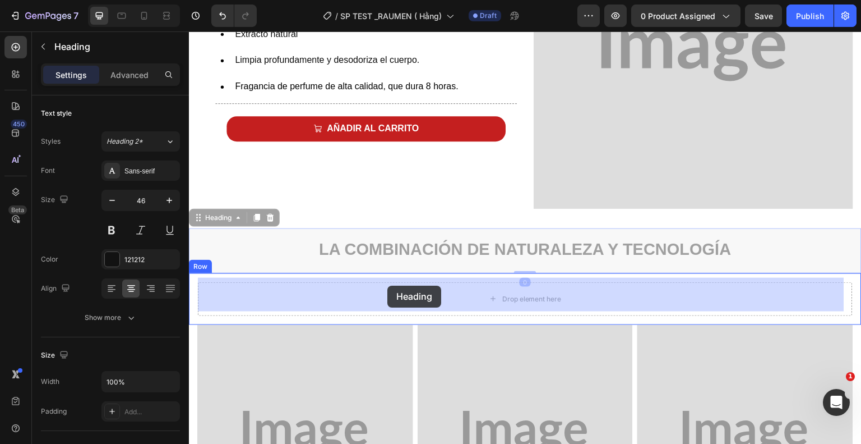
drag, startPoint x: 381, startPoint y: 246, endPoint x: 387, endPoint y: 284, distance: 38.1
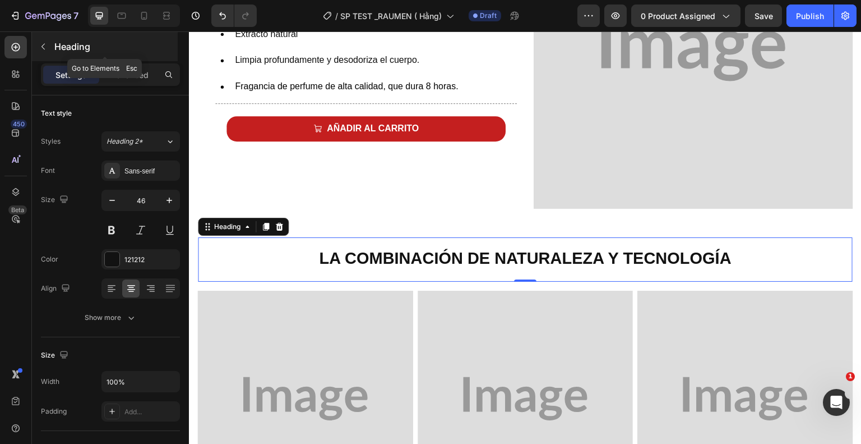
click at [43, 49] on icon "button" at bounding box center [43, 46] width 9 height 9
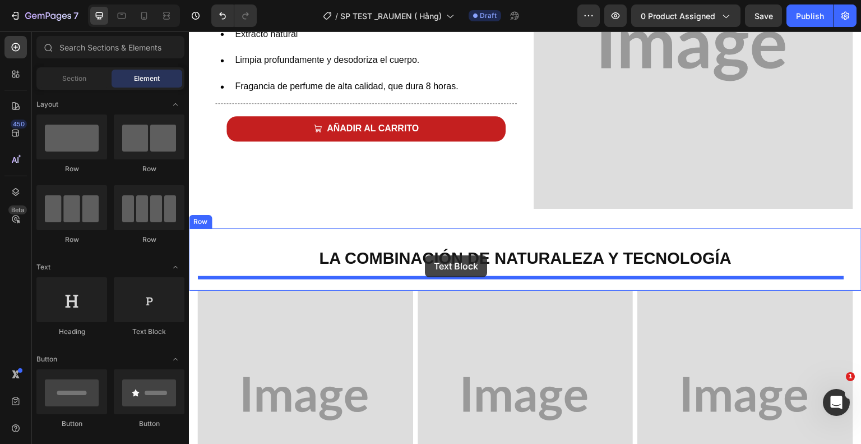
drag, startPoint x: 333, startPoint y: 333, endPoint x: 425, endPoint y: 255, distance: 120.2
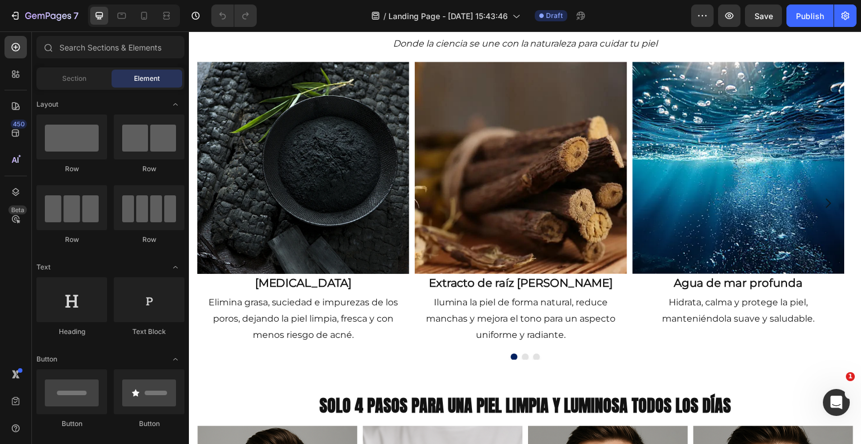
scroll to position [487, 0]
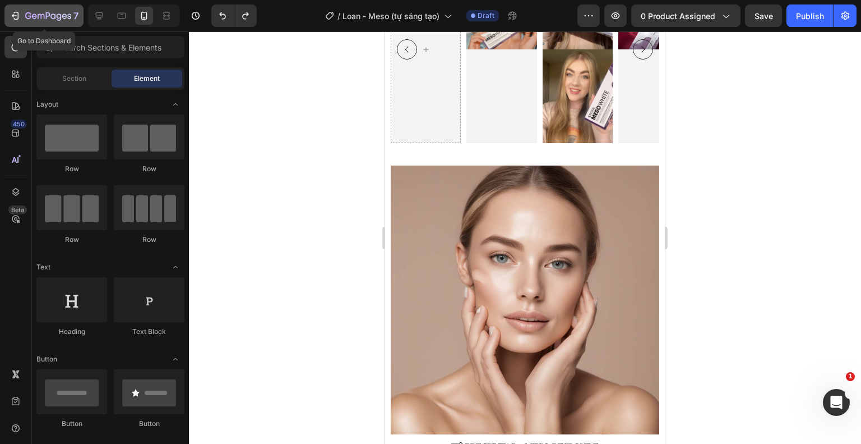
click at [20, 15] on div "7" at bounding box center [44, 15] width 69 height 13
